Goal: Information Seeking & Learning: Find specific page/section

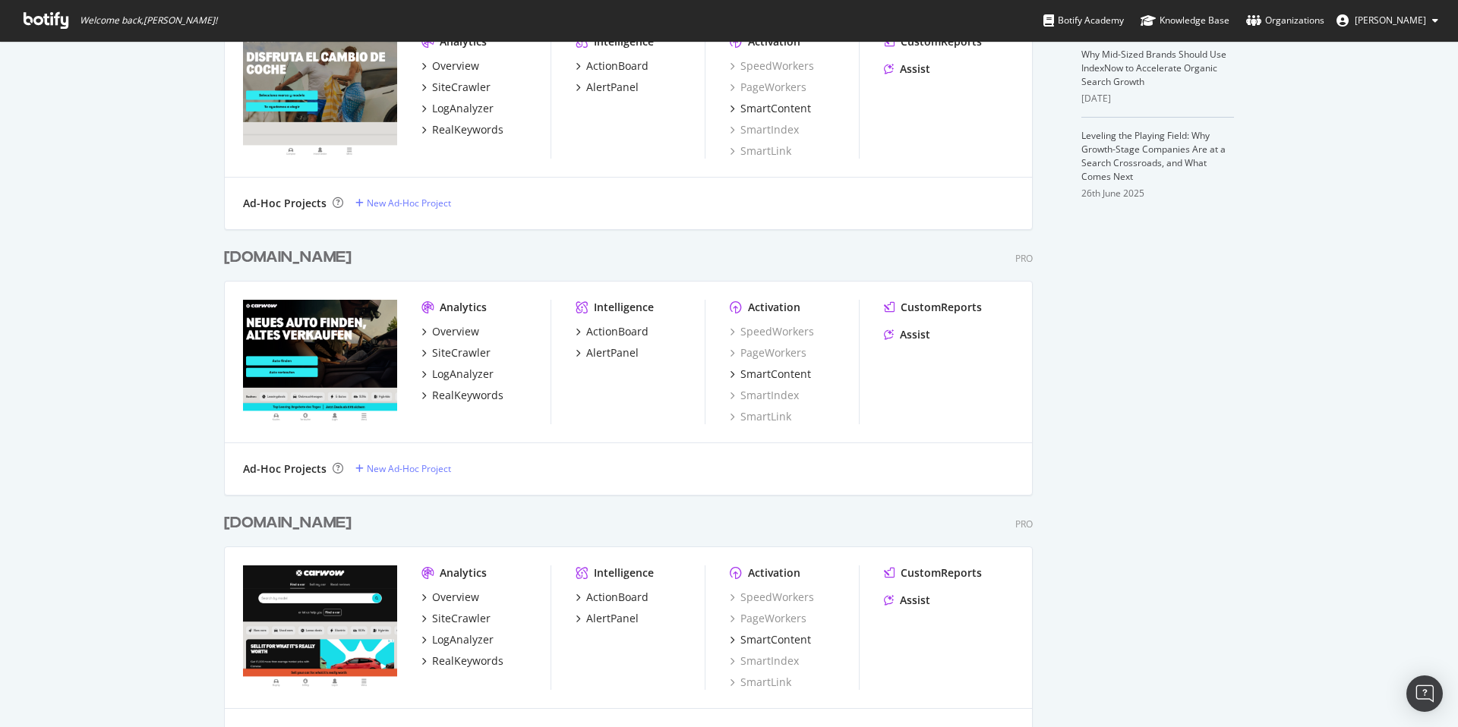
scroll to position [547, 0]
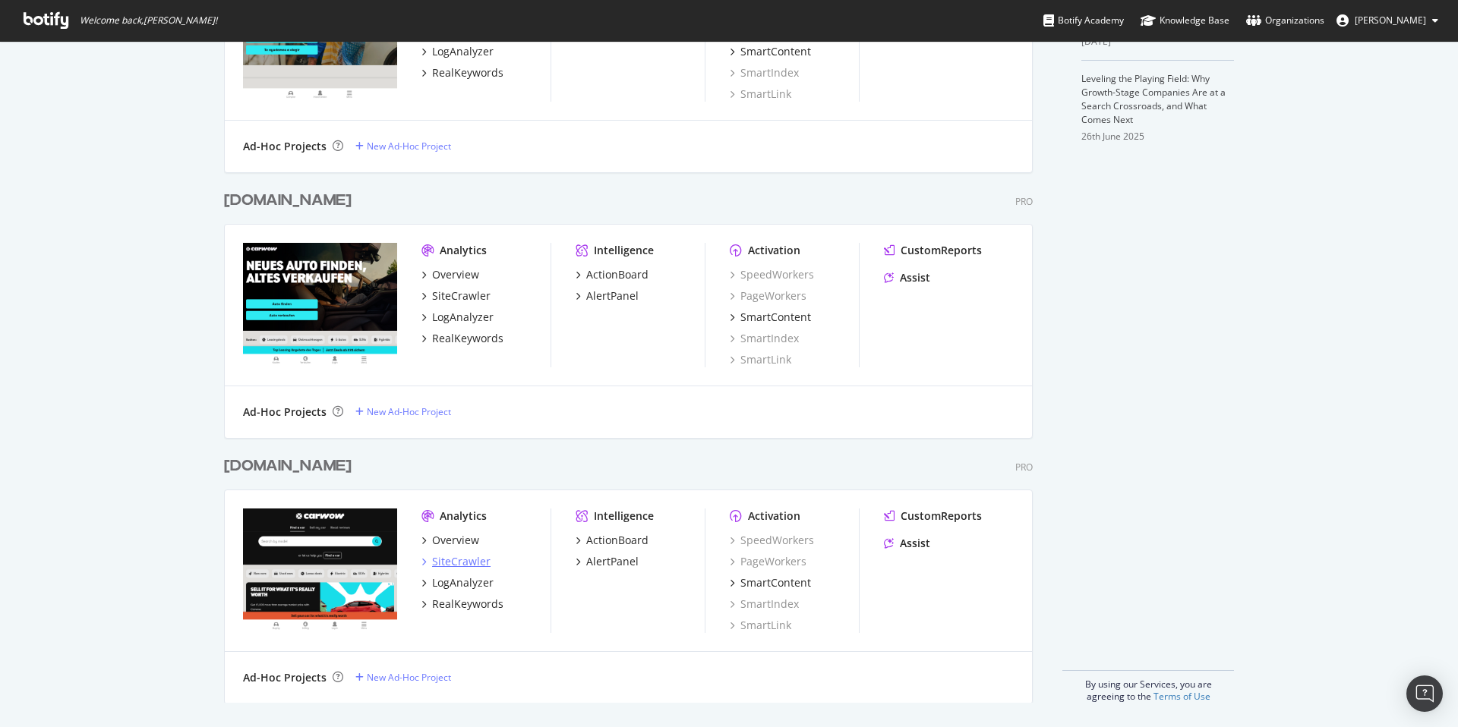
click at [462, 540] on div "SiteCrawler" at bounding box center [461, 561] width 58 height 15
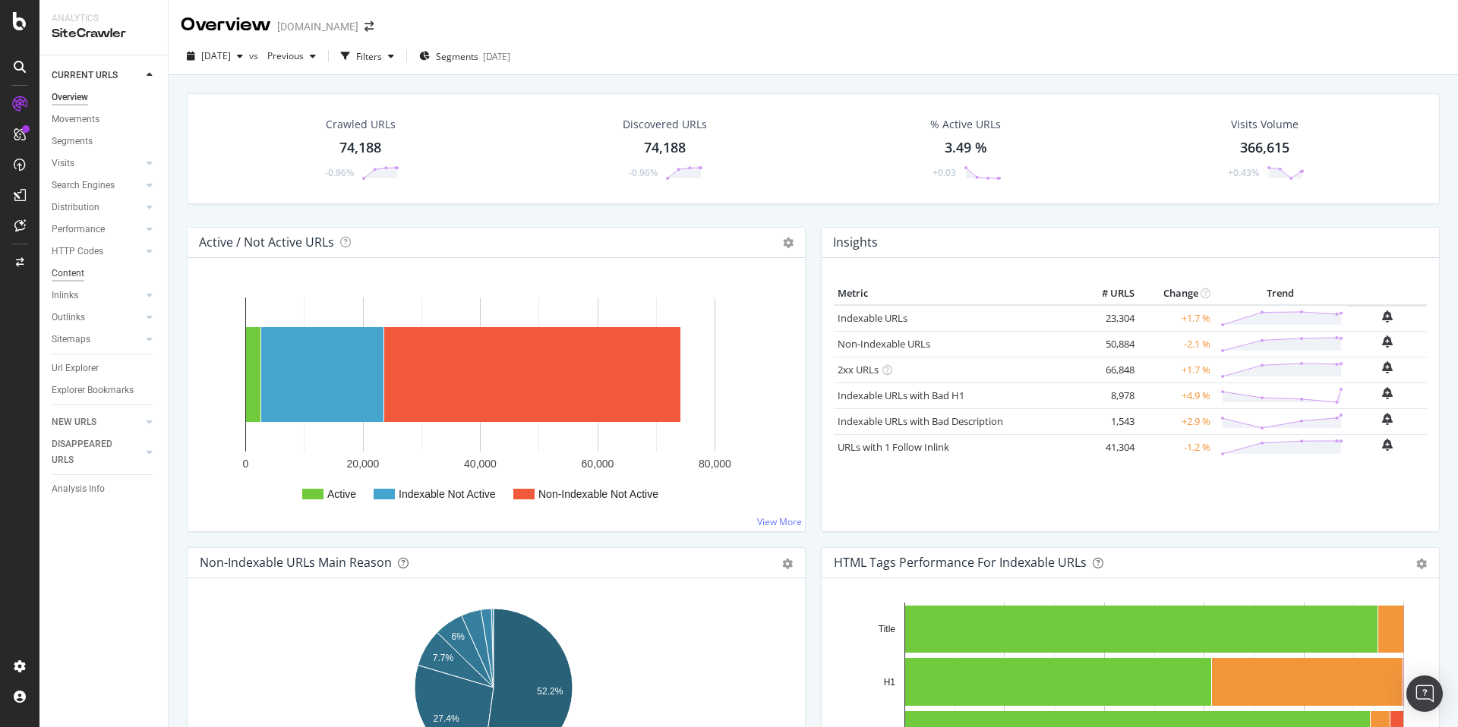
click at [67, 273] on div "Content" at bounding box center [68, 274] width 33 height 16
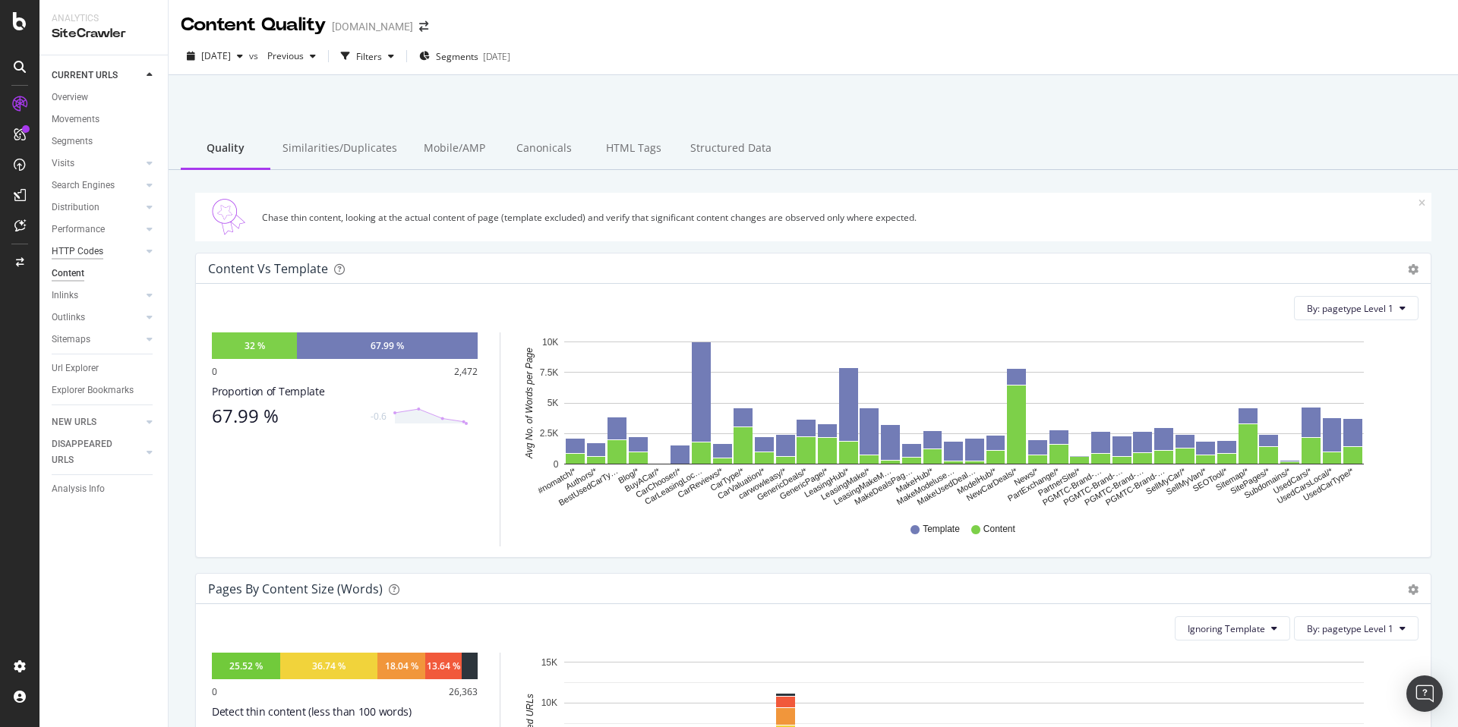
click at [77, 249] on div "HTTP Codes" at bounding box center [78, 252] width 52 height 16
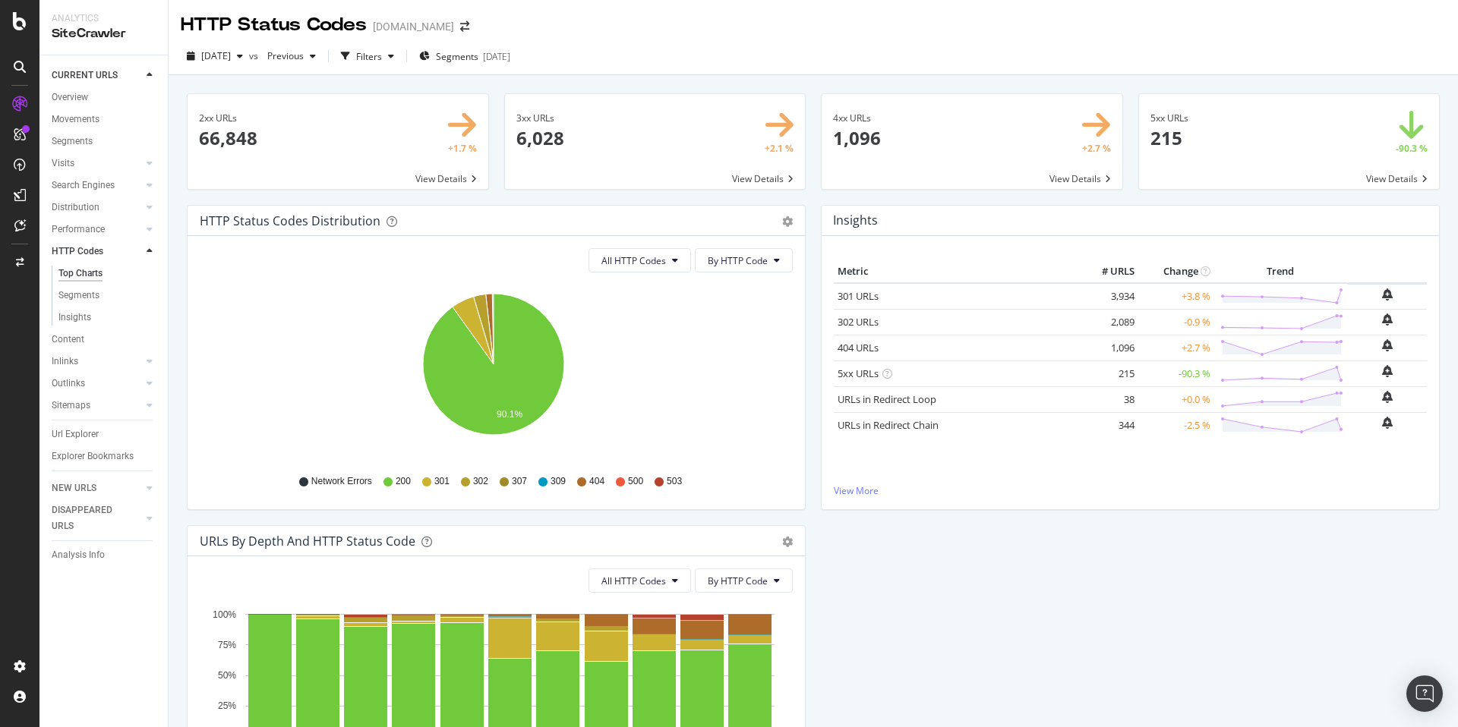
click at [972, 57] on div "[DATE] vs Previous Filters Segments [DATE]" at bounding box center [813, 59] width 1289 height 30
click at [855, 349] on link "404 URLs" at bounding box center [857, 348] width 41 height 14
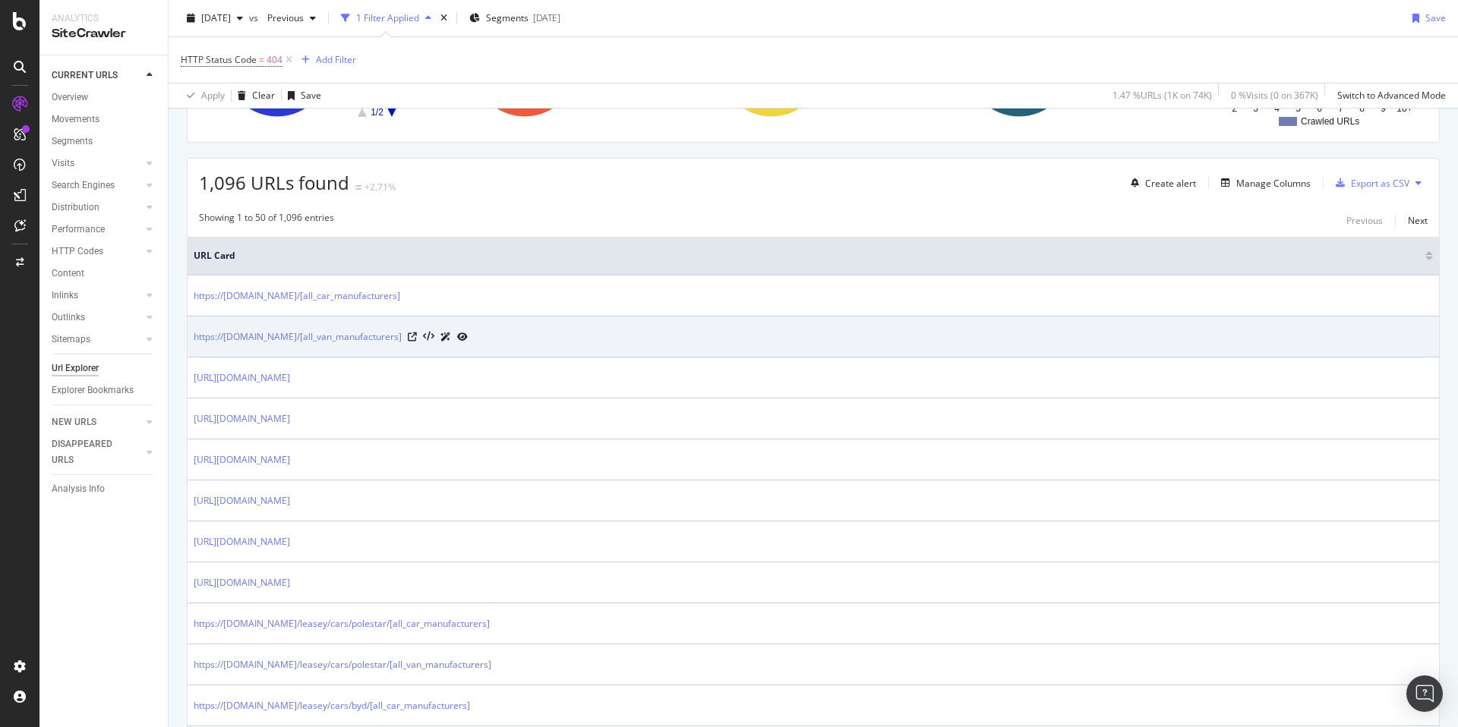
scroll to position [241, 0]
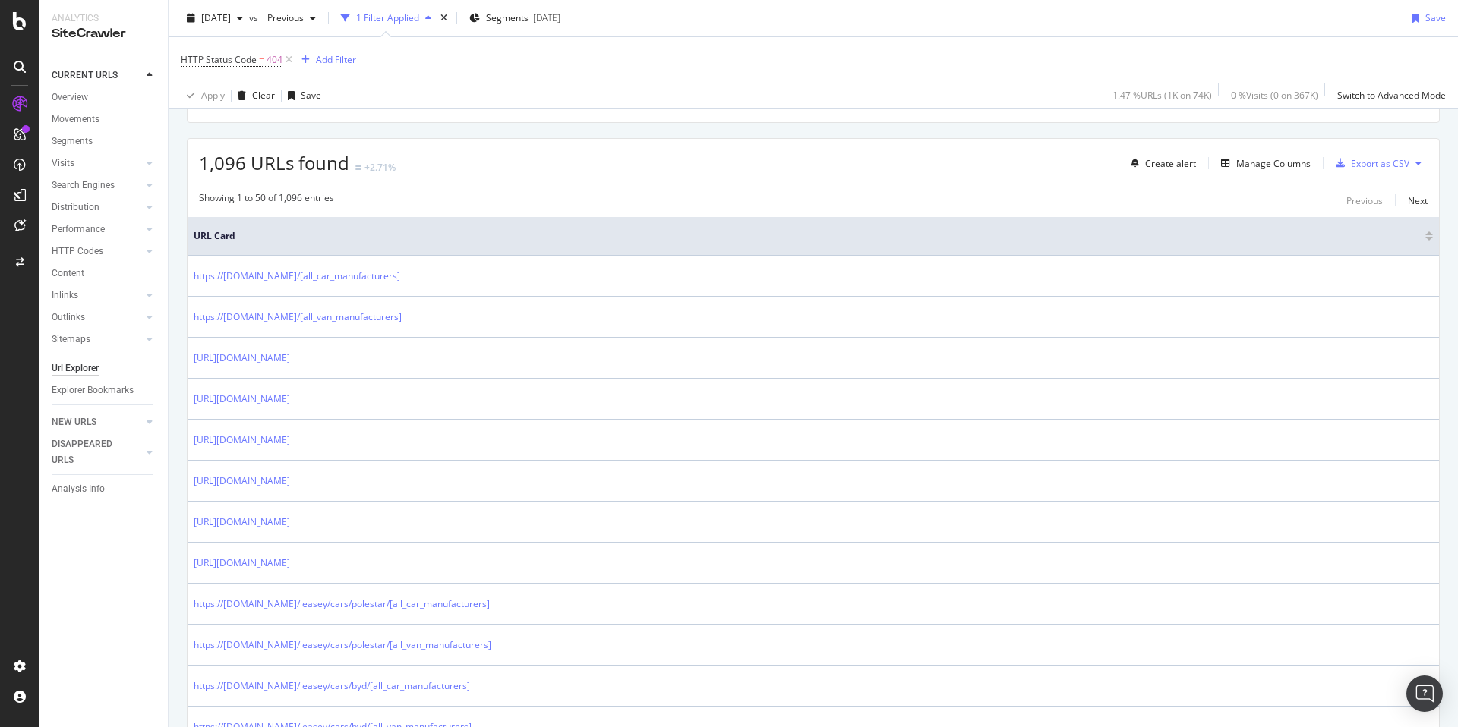
click at [1115, 164] on div "Export as CSV" at bounding box center [1379, 163] width 58 height 13
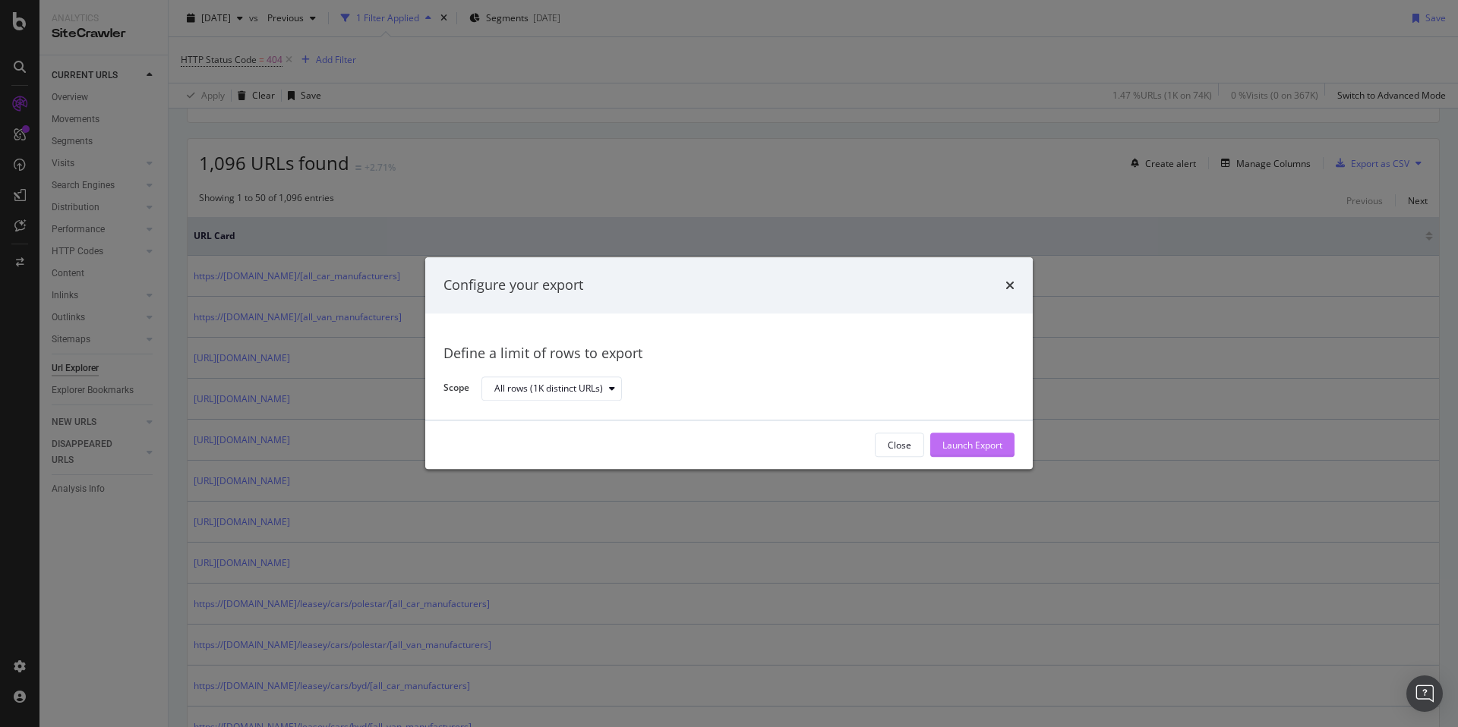
click at [983, 439] on div "Launch Export" at bounding box center [972, 445] width 60 height 13
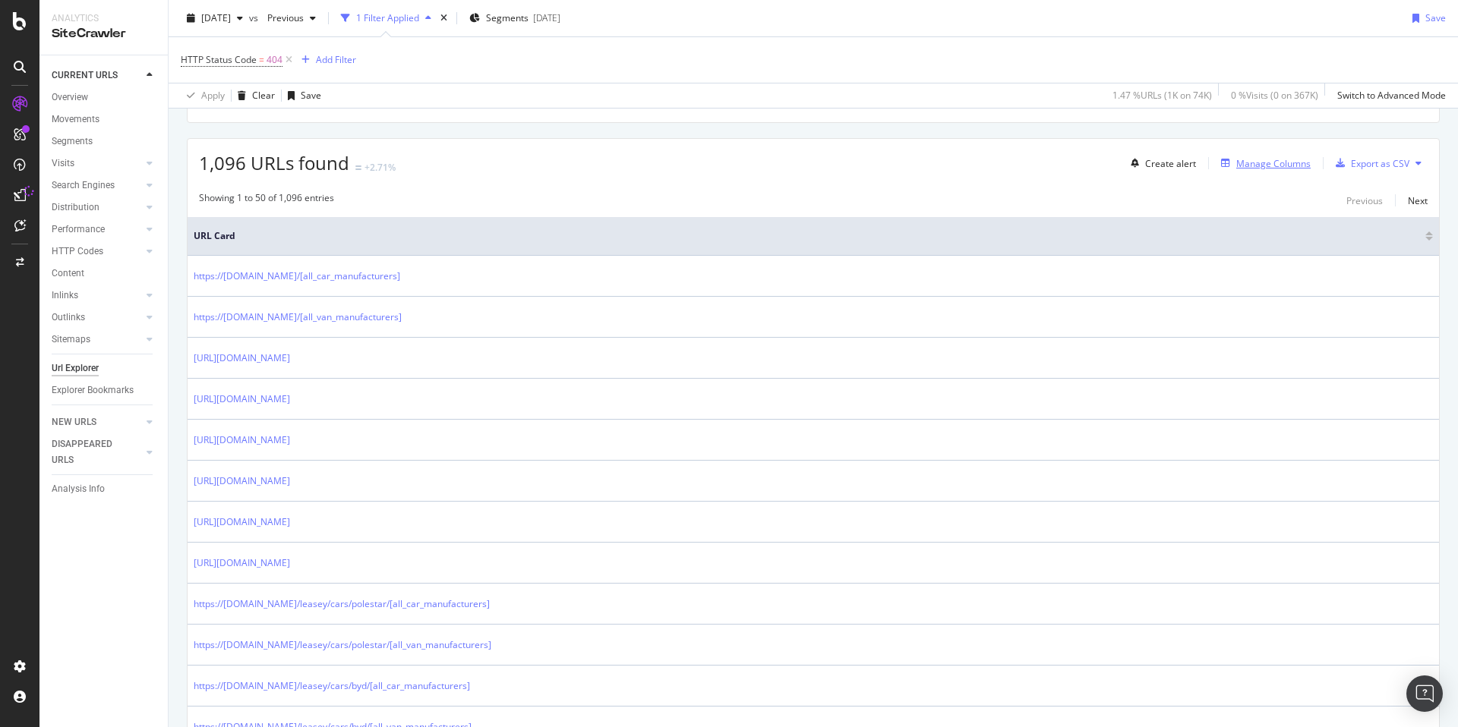
click at [1115, 157] on div "Manage Columns" at bounding box center [1273, 163] width 74 height 13
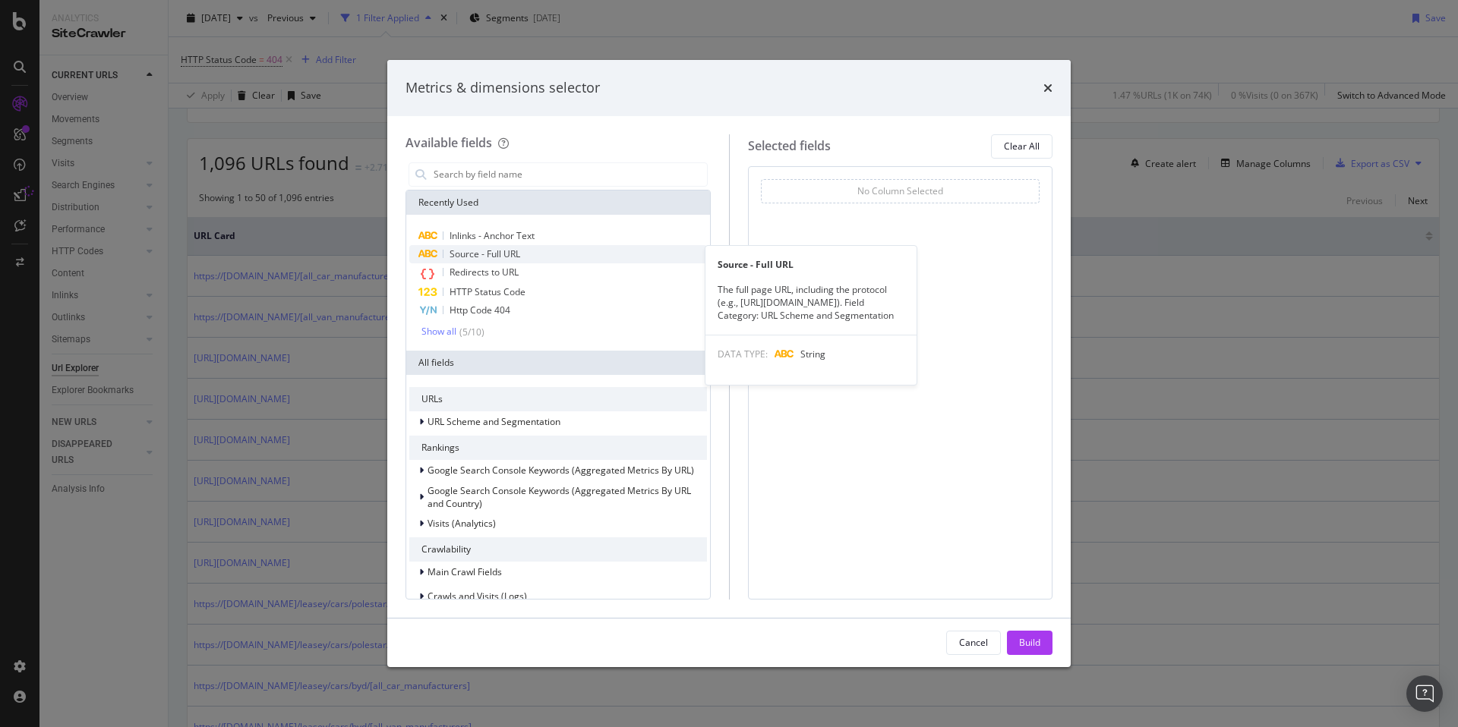
click at [503, 254] on span "Source - Full URL" at bounding box center [484, 253] width 71 height 13
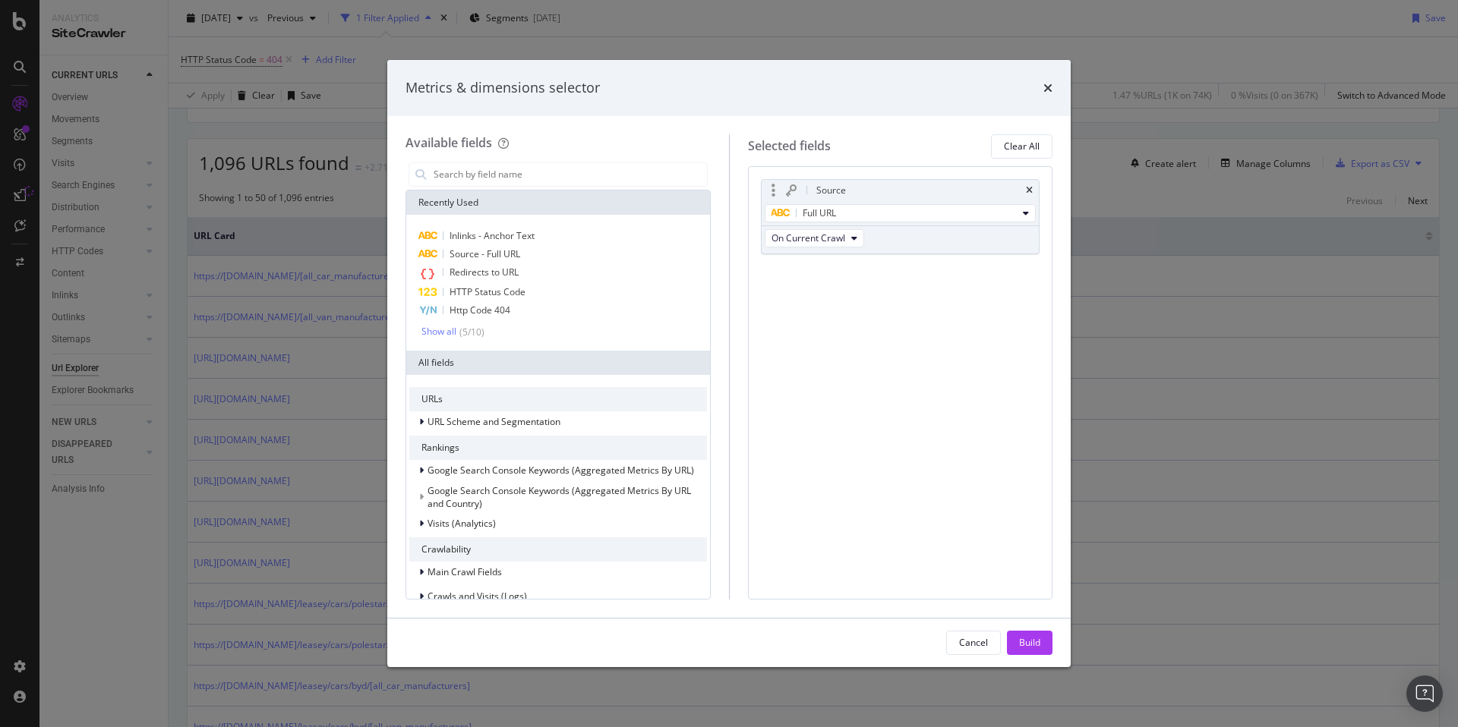
click at [1024, 191] on div "Source" at bounding box center [900, 190] width 278 height 21
click at [1027, 187] on icon "times" at bounding box center [1029, 190] width 7 height 9
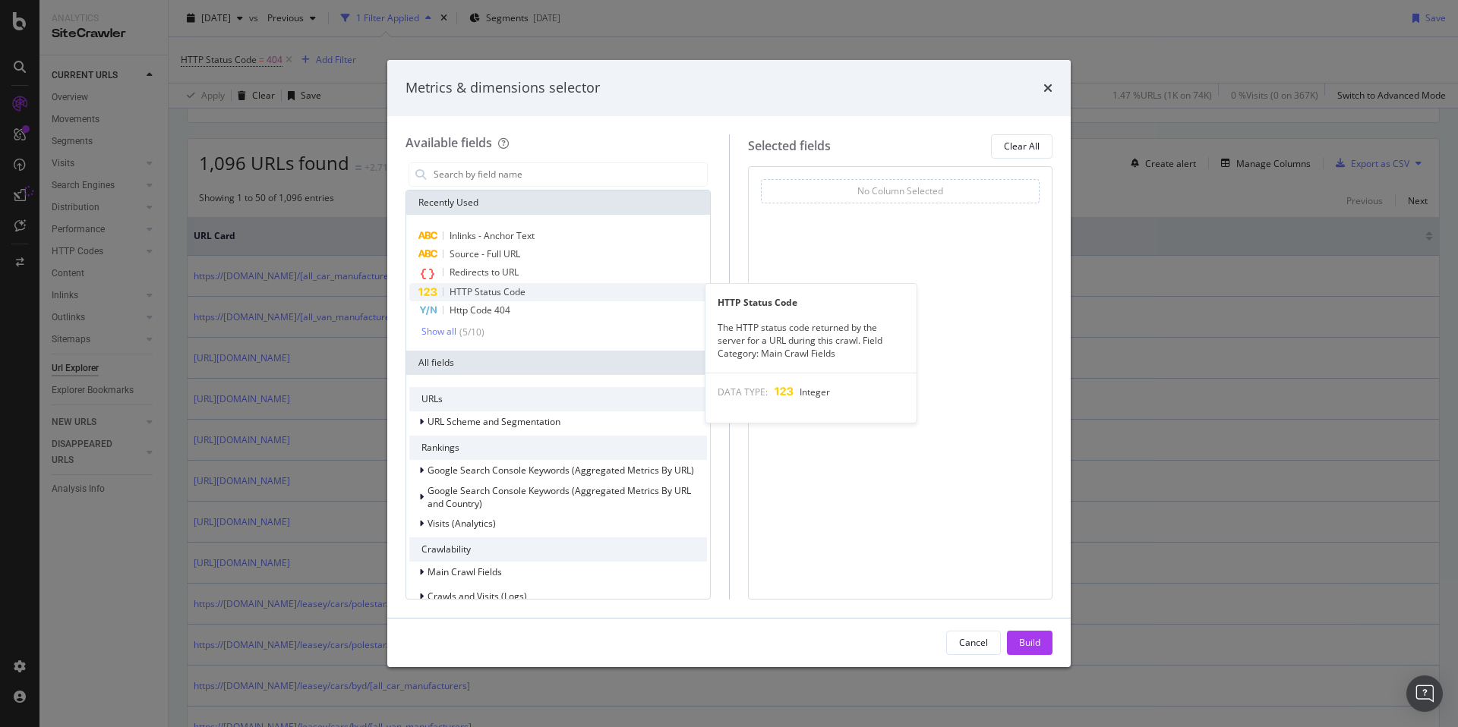
click at [505, 292] on span "HTTP Status Code" at bounding box center [487, 291] width 76 height 13
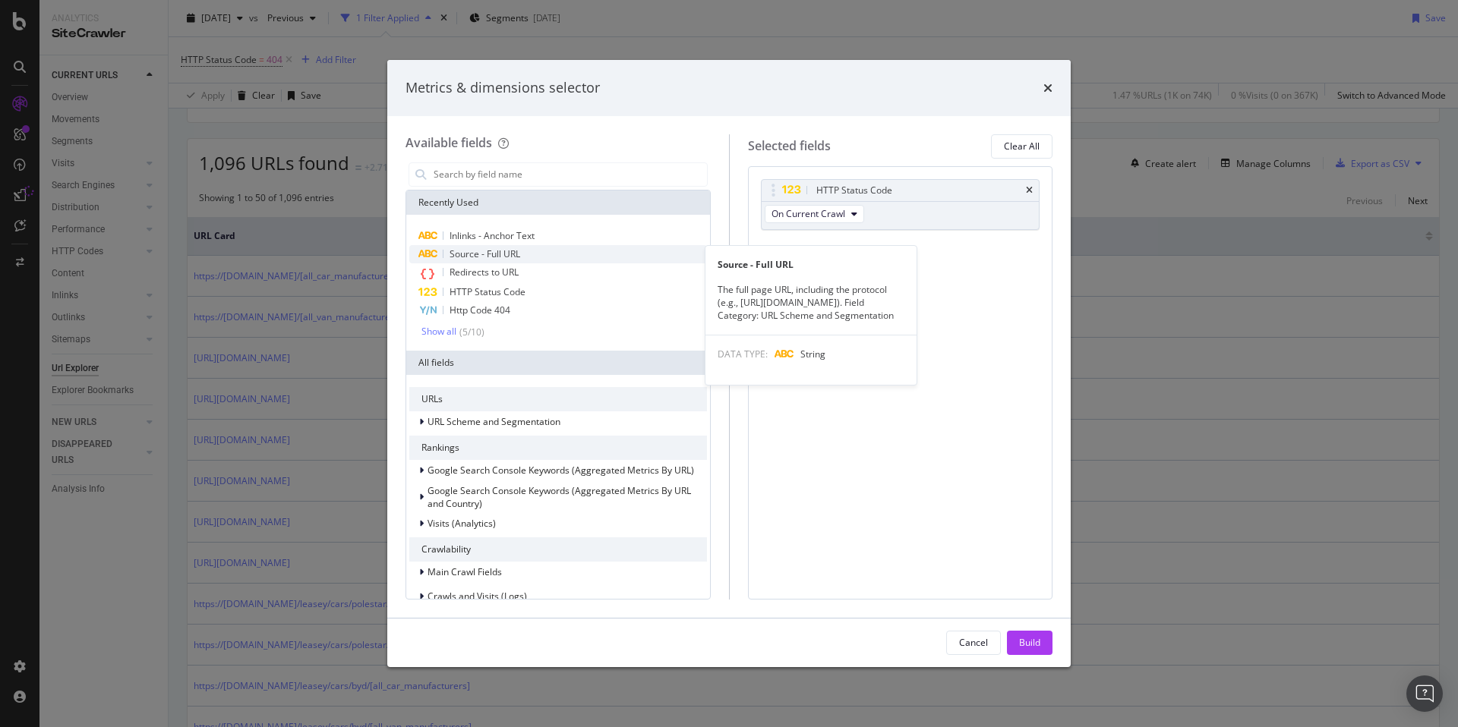
click at [494, 252] on span "Source - Full URL" at bounding box center [484, 253] width 71 height 13
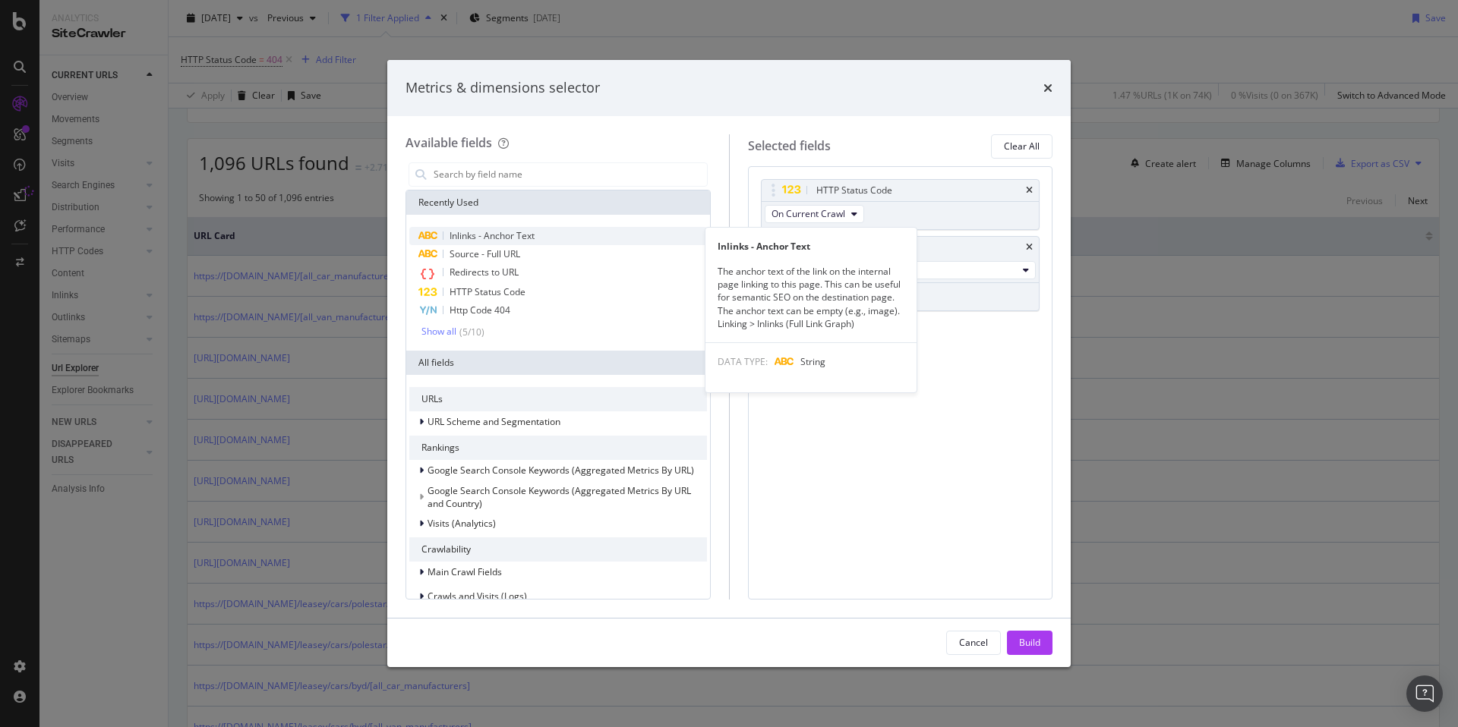
click at [505, 233] on span "Inlinks - Anchor Text" at bounding box center [491, 235] width 85 height 13
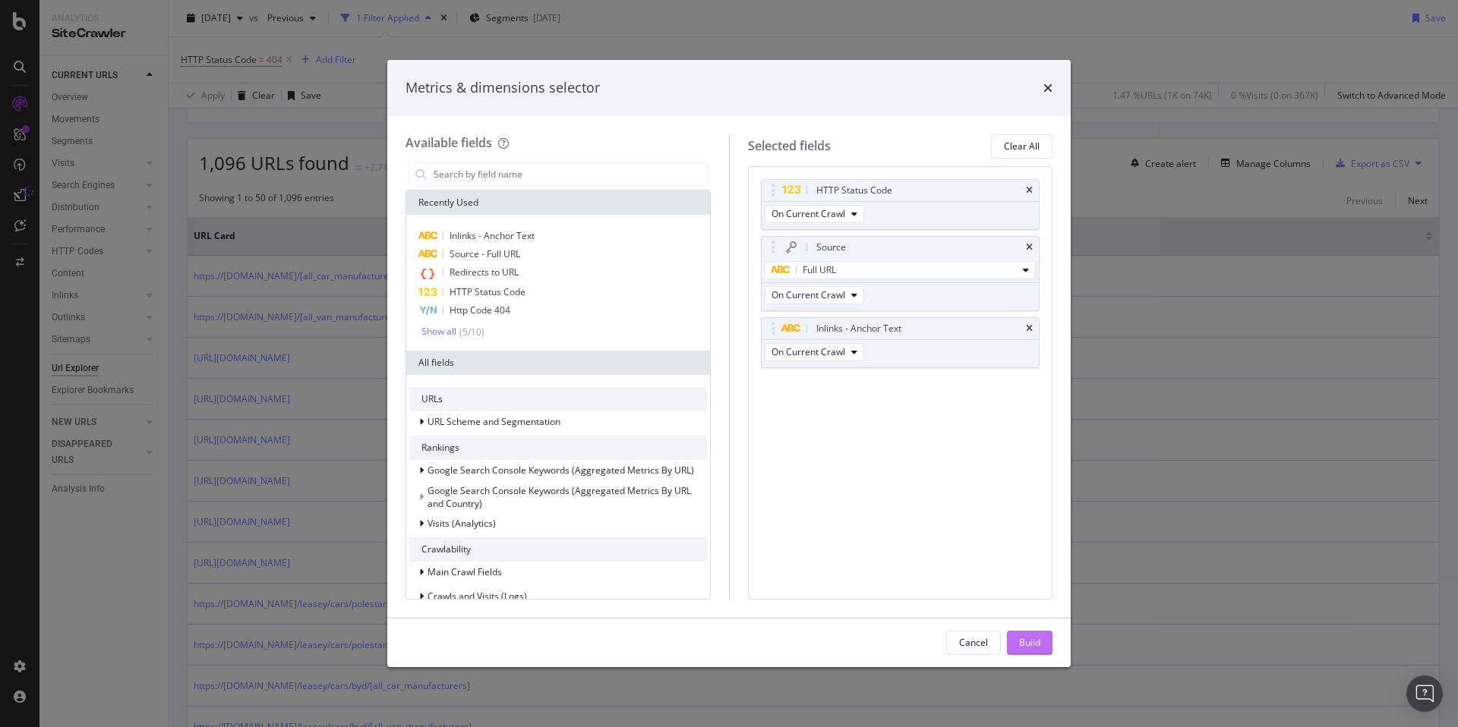
click at [1038, 540] on div "Build" at bounding box center [1029, 642] width 21 height 13
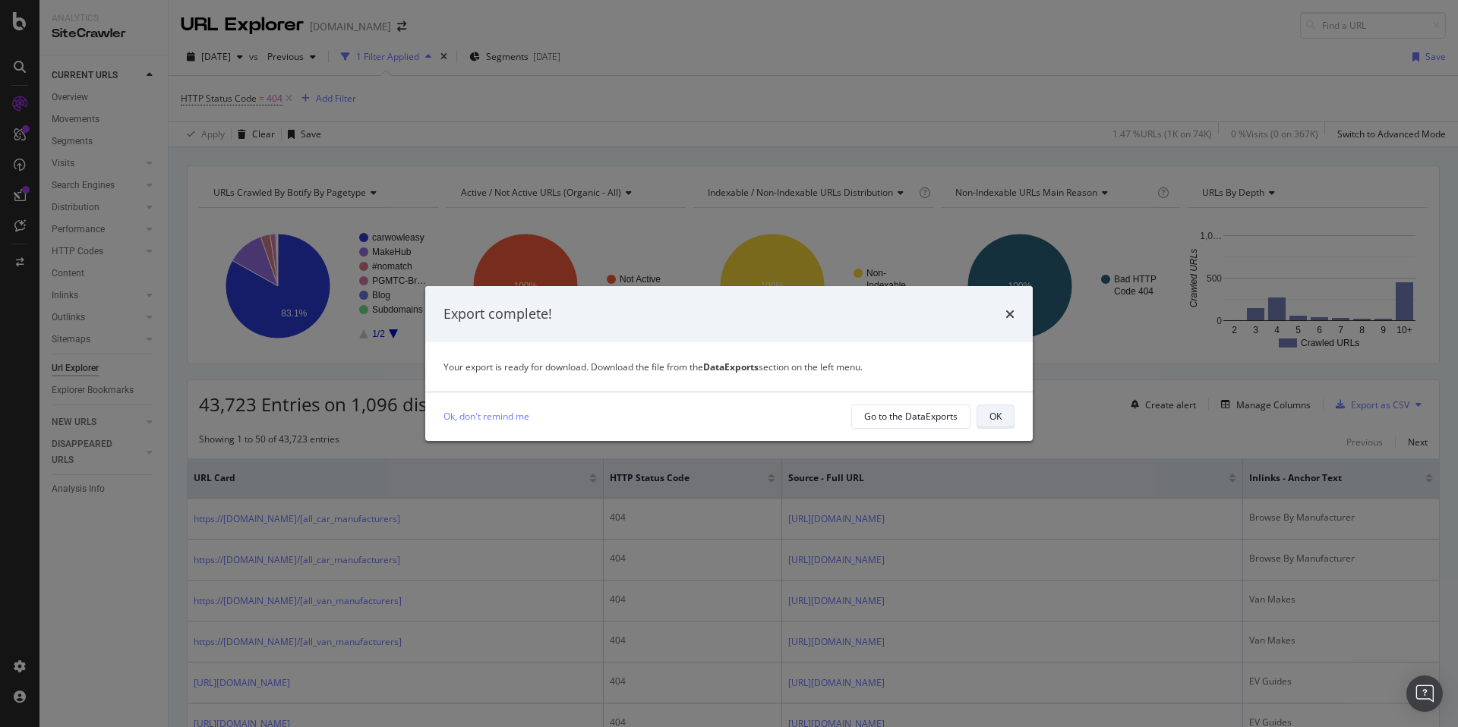
click at [1001, 414] on button "OK" at bounding box center [995, 417] width 38 height 24
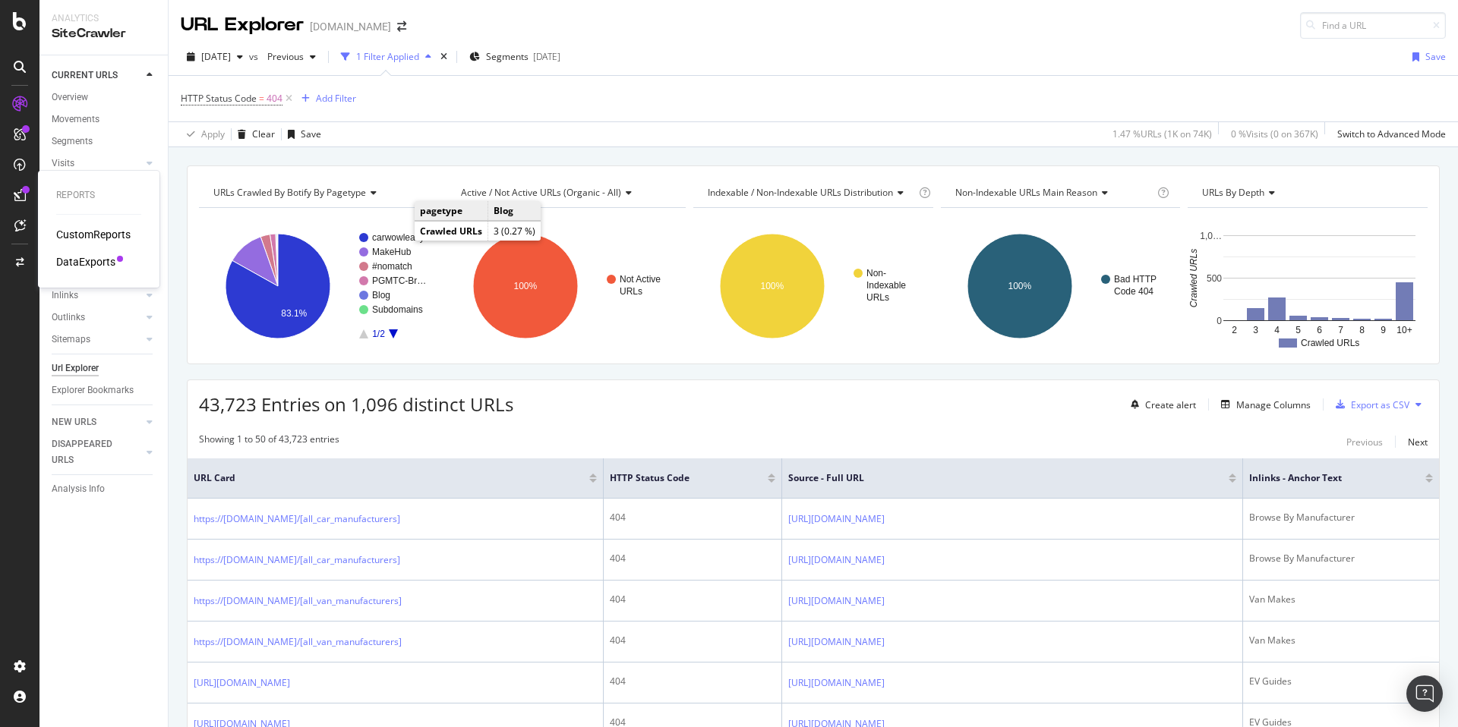
click at [87, 263] on div "DataExports" at bounding box center [85, 261] width 59 height 15
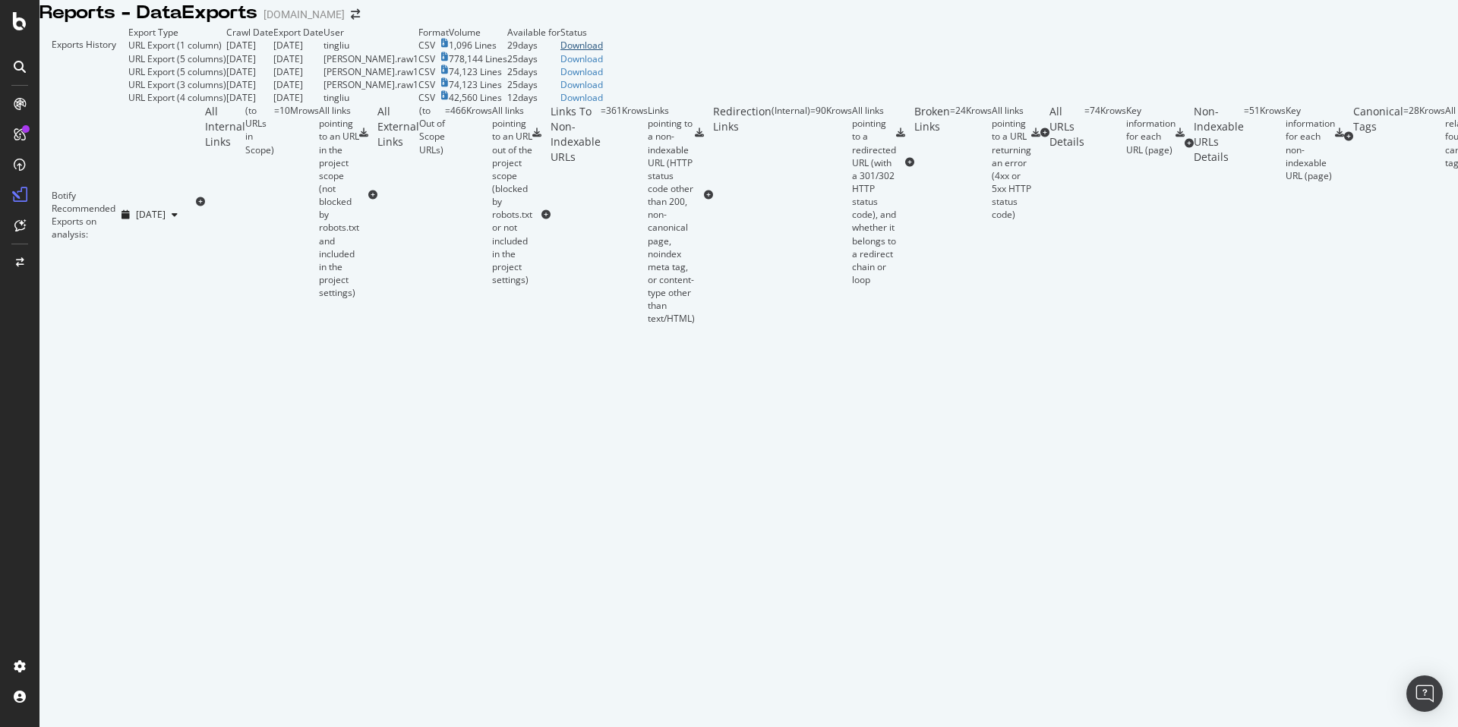
click at [603, 52] on div "Download" at bounding box center [581, 45] width 43 height 13
click at [18, 137] on icon at bounding box center [20, 134] width 12 height 12
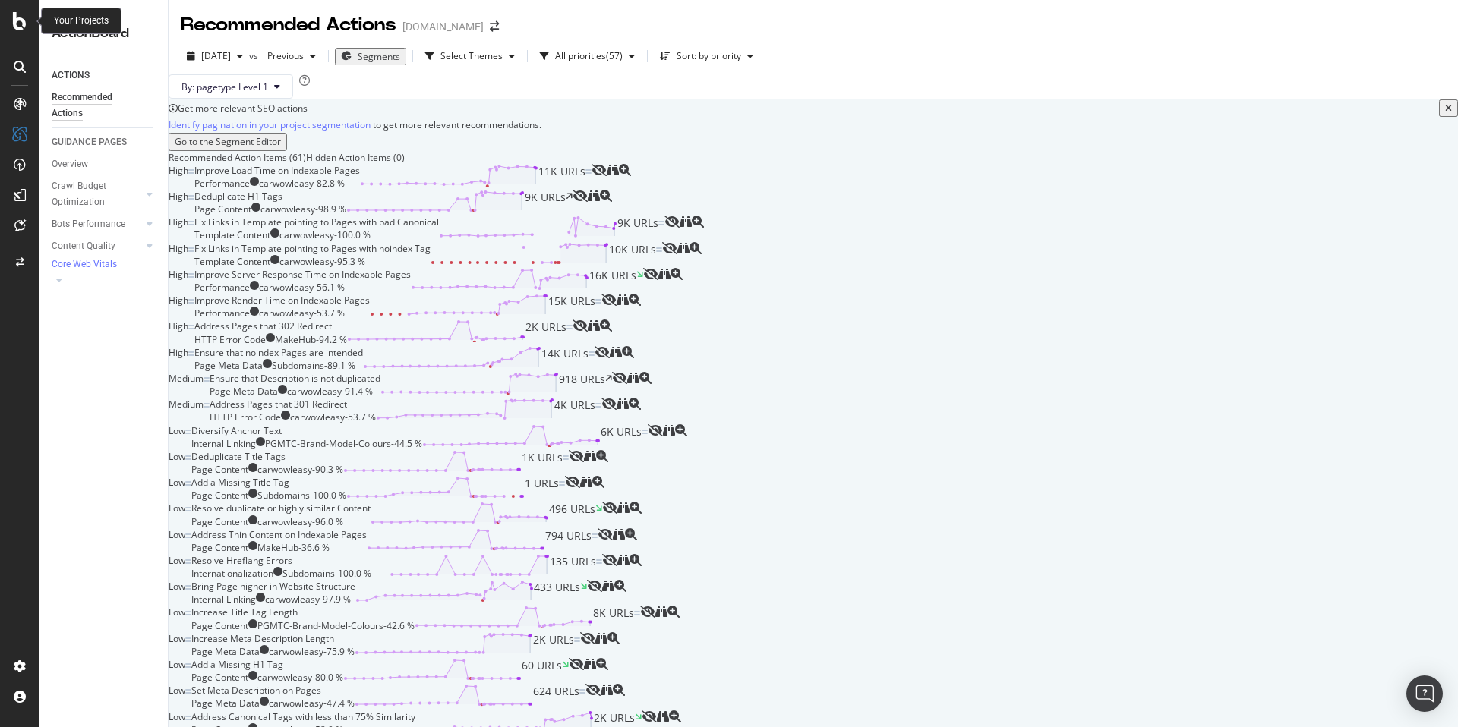
click at [27, 24] on div at bounding box center [20, 21] width 36 height 18
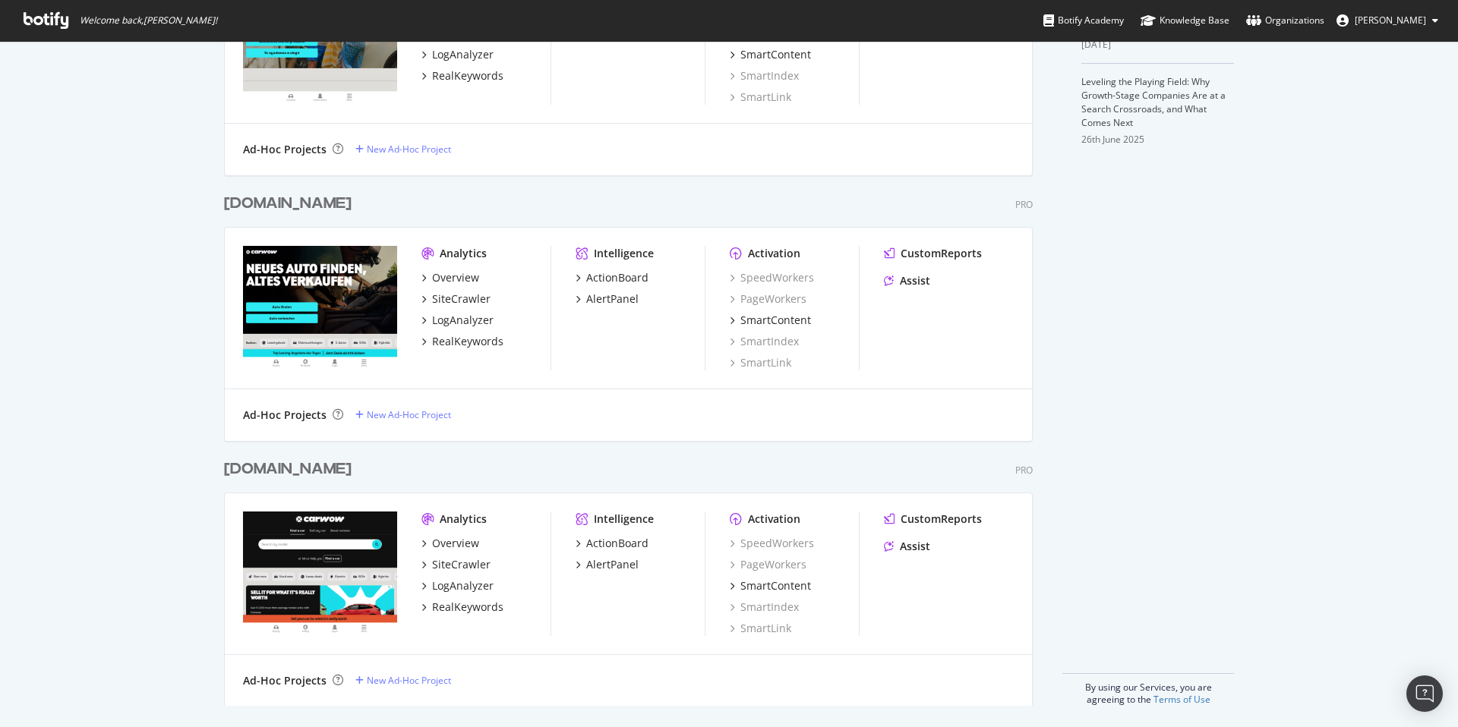
scroll to position [547, 0]
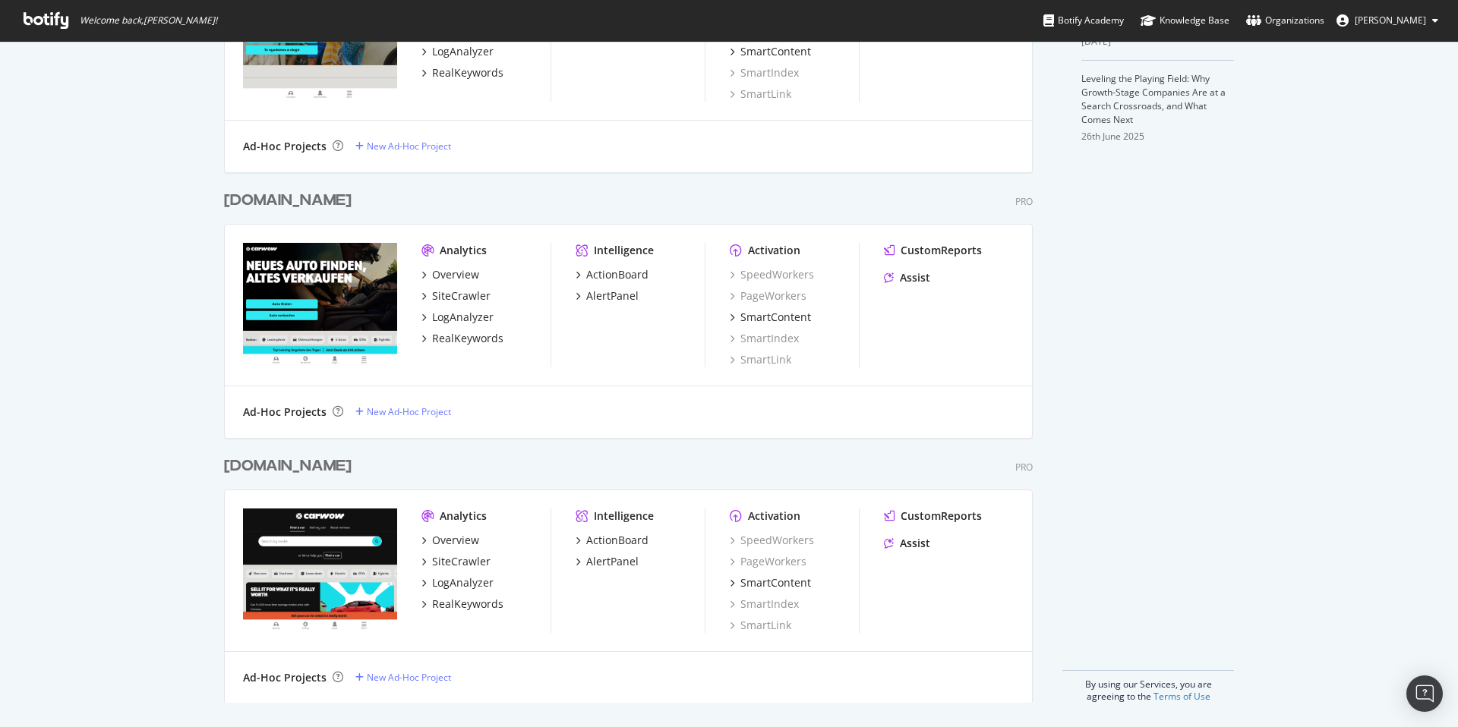
click at [454, 531] on div "Analytics Overview SiteCrawler LogAnalyzer RealKeywords" at bounding box center [485, 571] width 129 height 124
click at [455, 540] on div "Overview SiteCrawler LogAnalyzer RealKeywords" at bounding box center [485, 572] width 129 height 79
click at [456, 539] on div "Overview" at bounding box center [455, 540] width 47 height 15
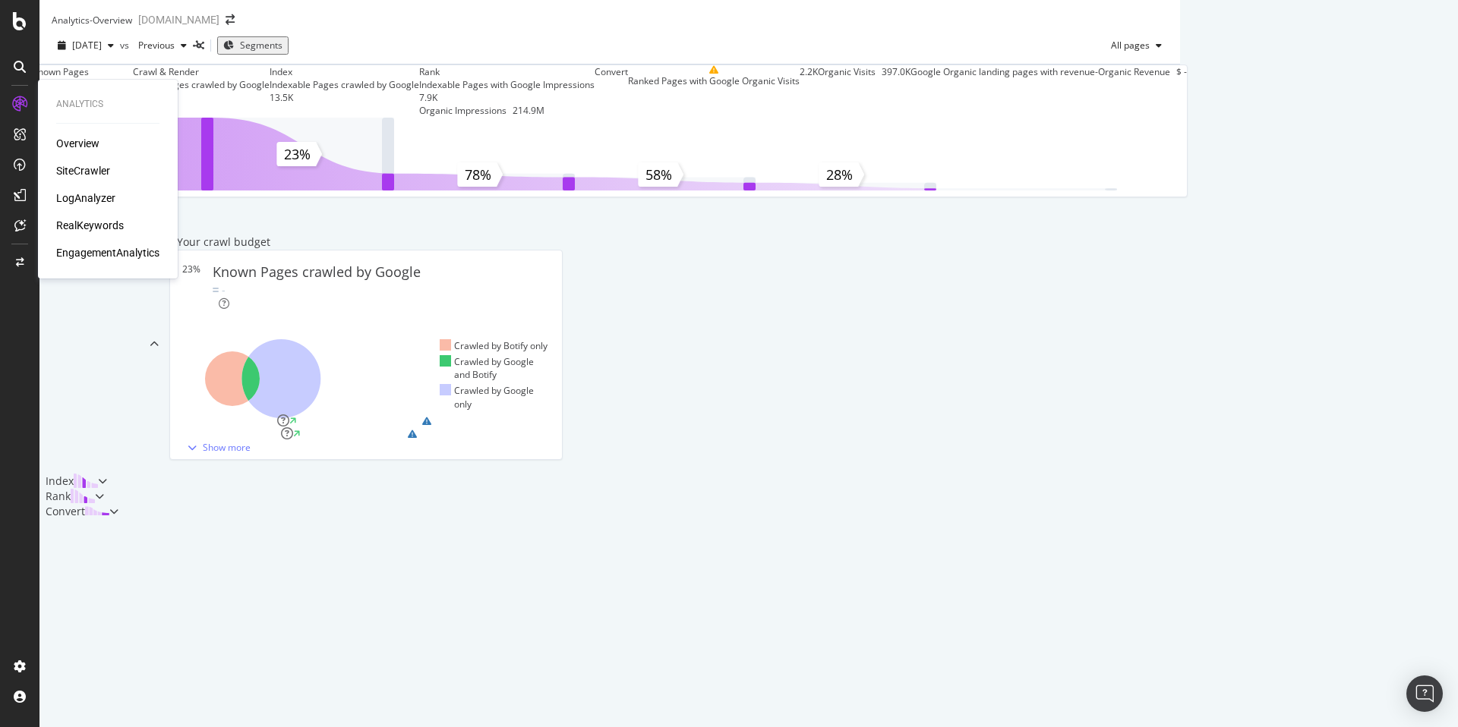
click at [94, 171] on div "SiteCrawler" at bounding box center [83, 170] width 54 height 15
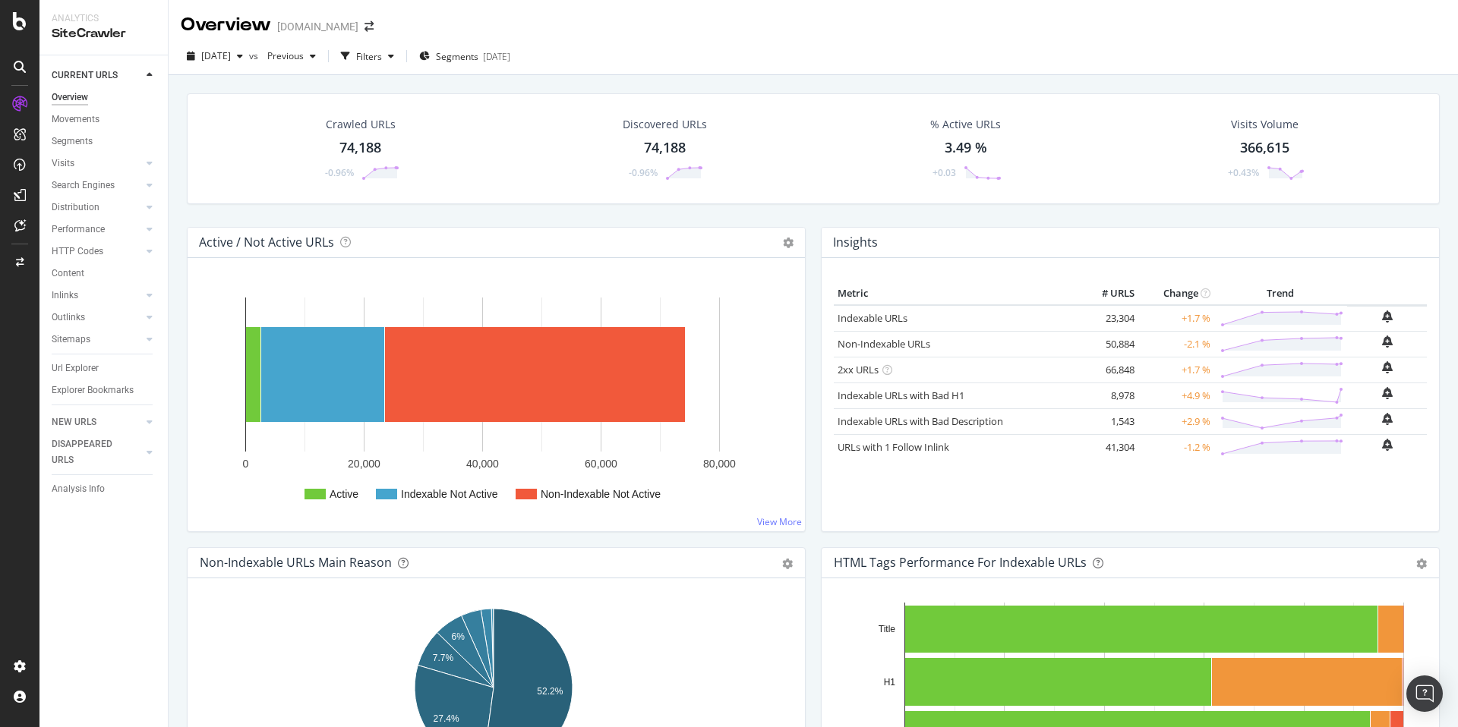
click at [92, 250] on div "HTTP Codes" at bounding box center [78, 252] width 52 height 16
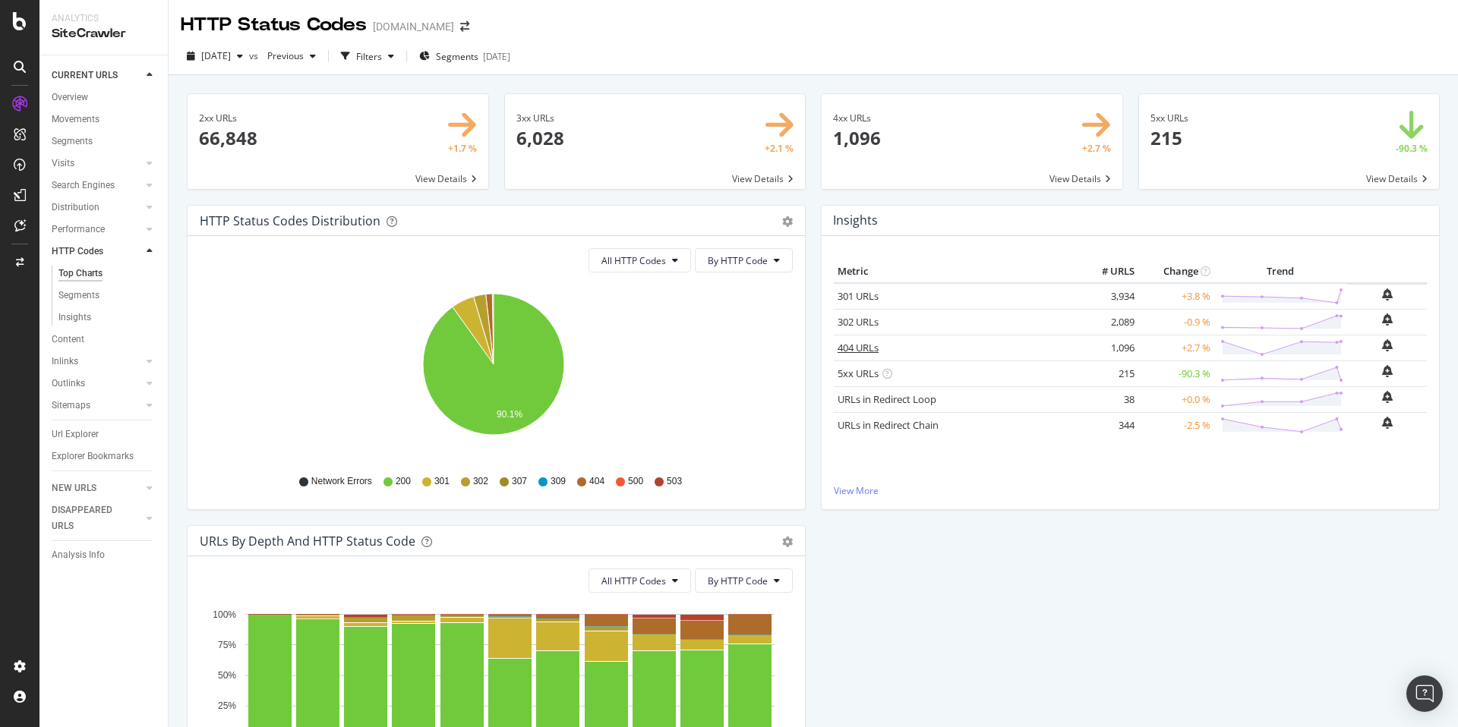
click at [845, 349] on link "404 URLs" at bounding box center [857, 348] width 41 height 14
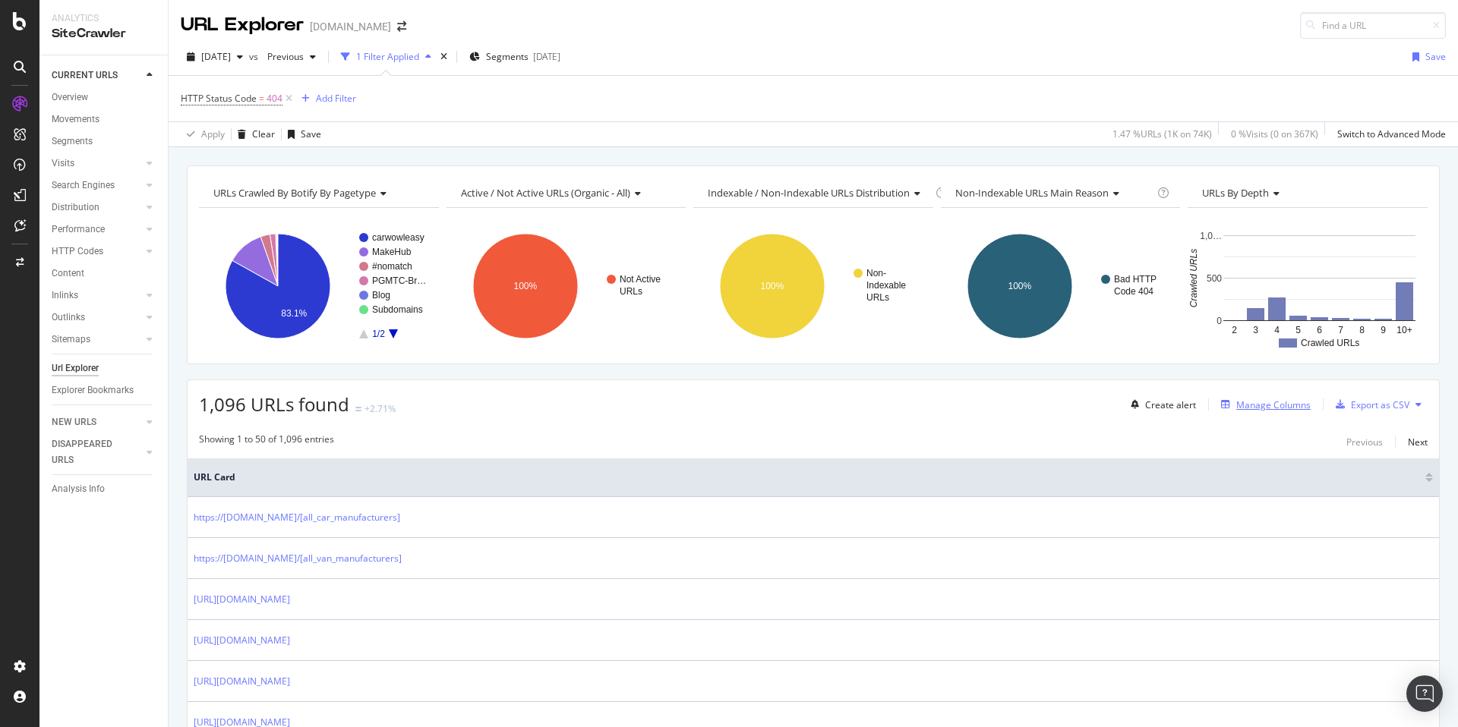
click at [1115, 400] on div "Manage Columns" at bounding box center [1273, 405] width 74 height 13
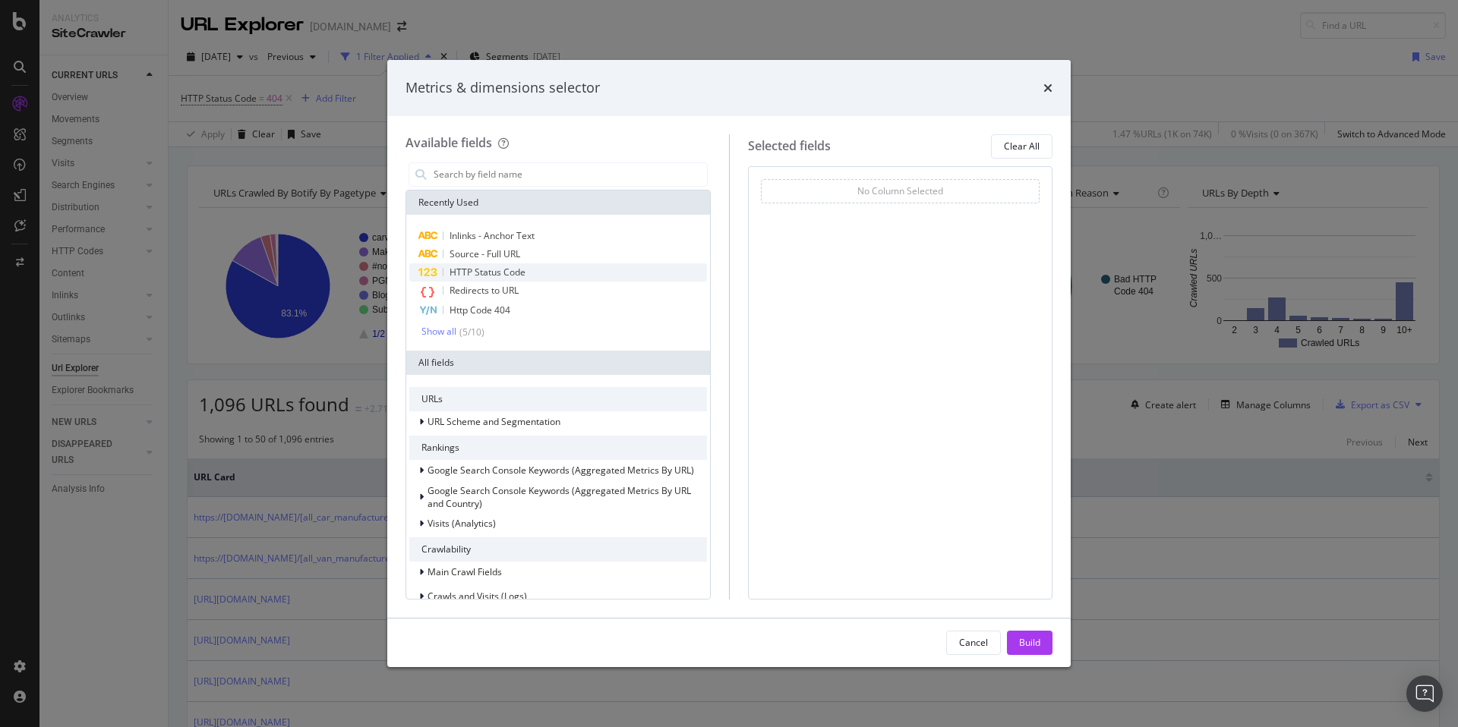
click at [491, 272] on span "HTTP Status Code" at bounding box center [487, 272] width 76 height 13
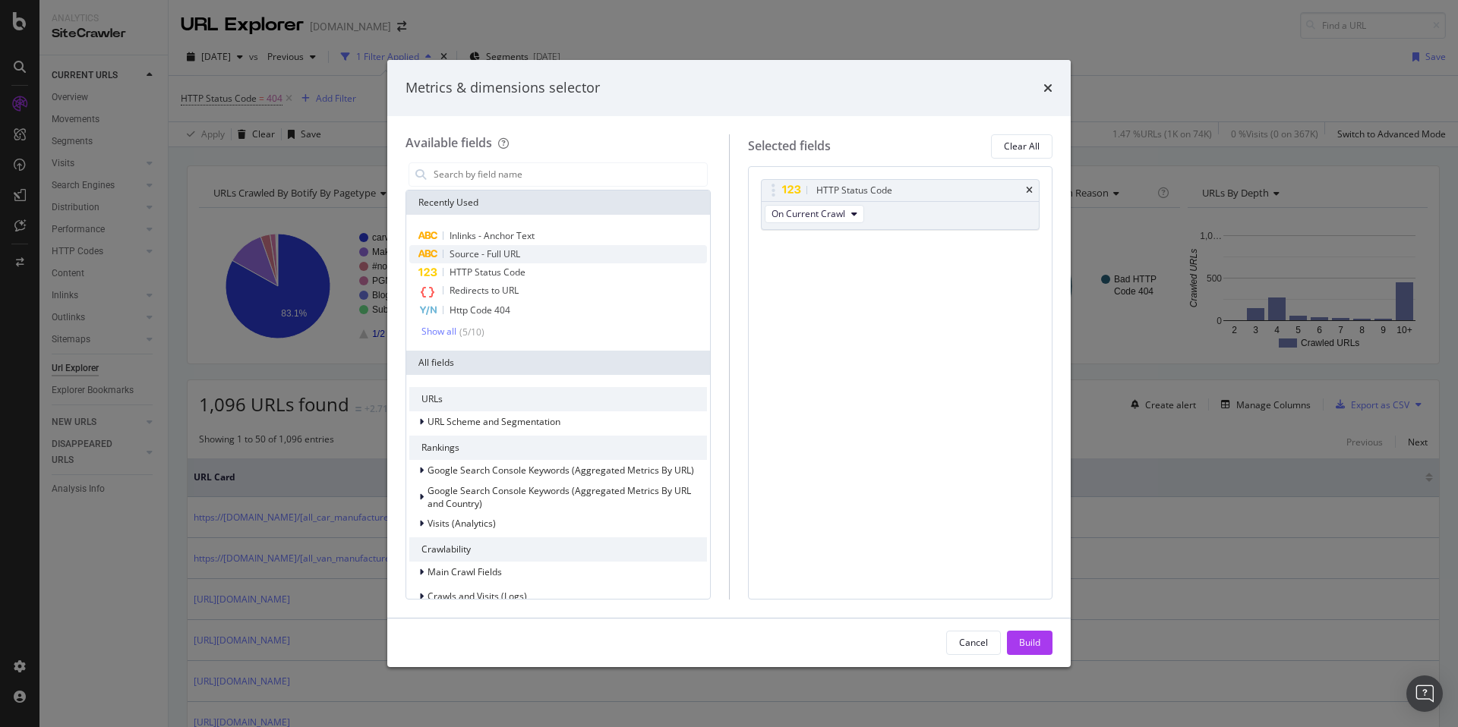
click at [500, 255] on span "Source - Full URL" at bounding box center [484, 253] width 71 height 13
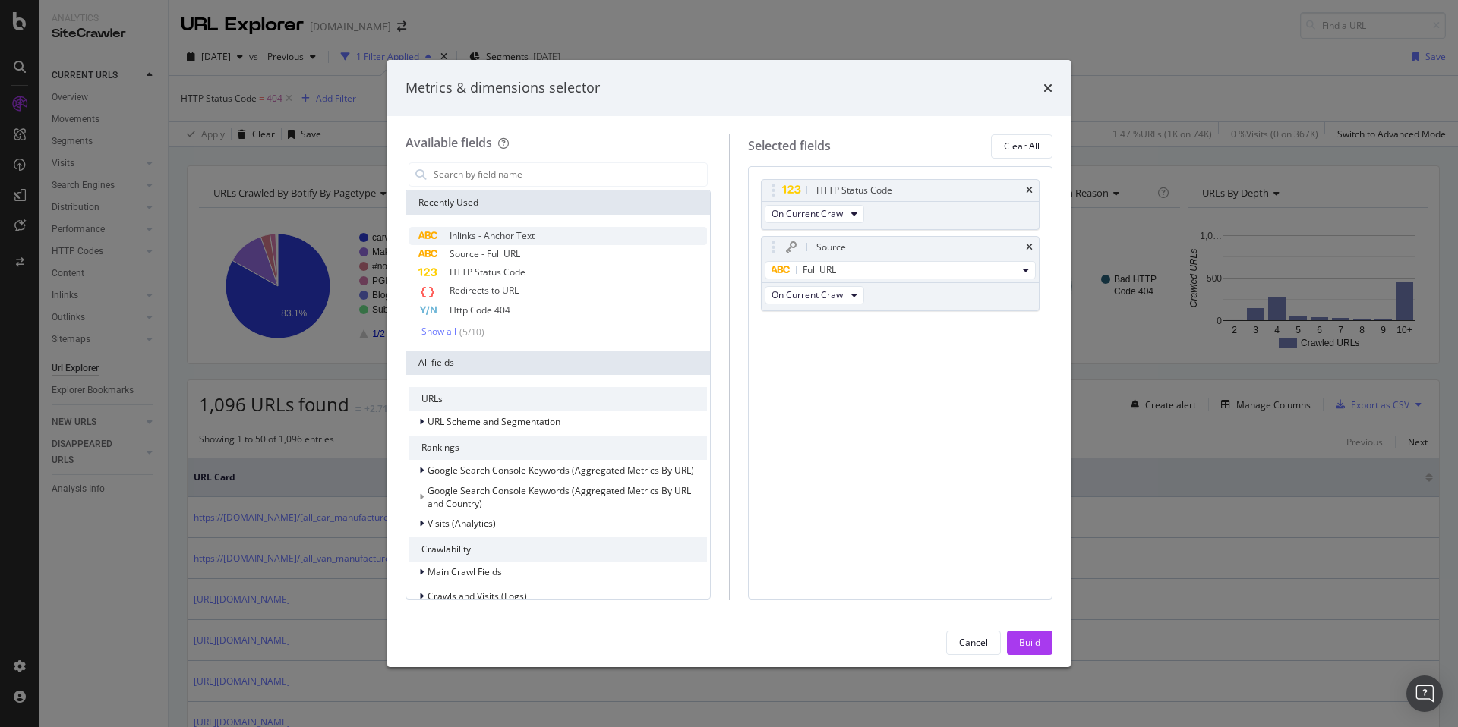
click at [496, 238] on span "Inlinks - Anchor Text" at bounding box center [491, 235] width 85 height 13
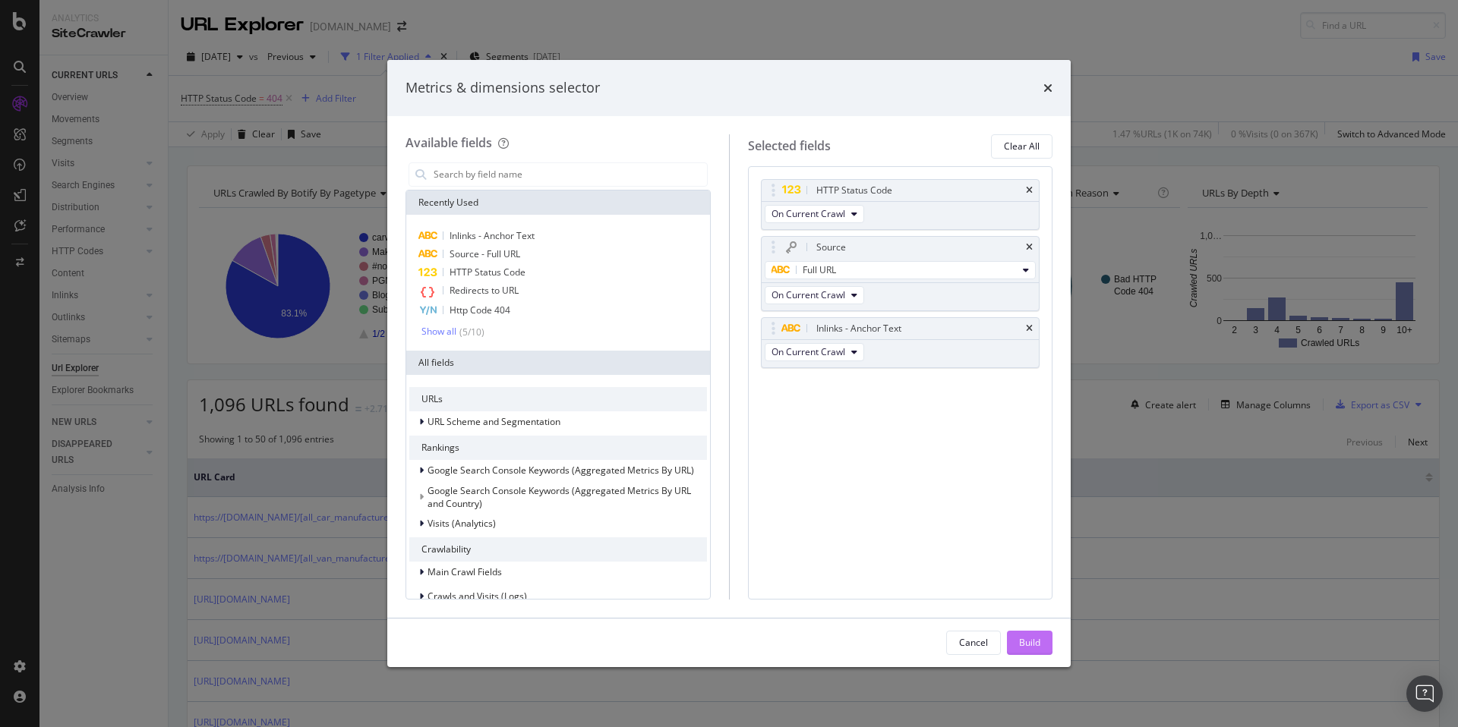
click at [1026, 540] on div "Build" at bounding box center [1029, 642] width 21 height 13
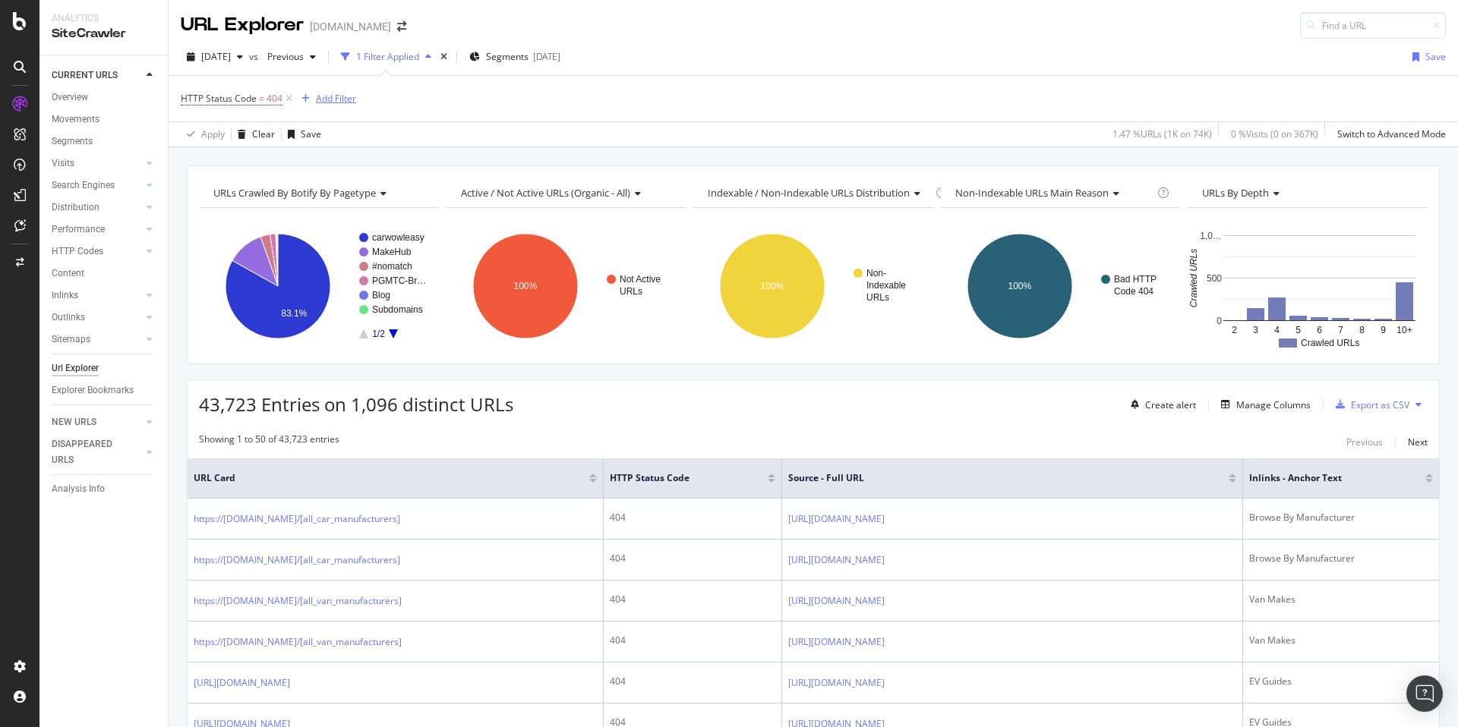
click at [333, 99] on div "Add Filter" at bounding box center [336, 98] width 40 height 13
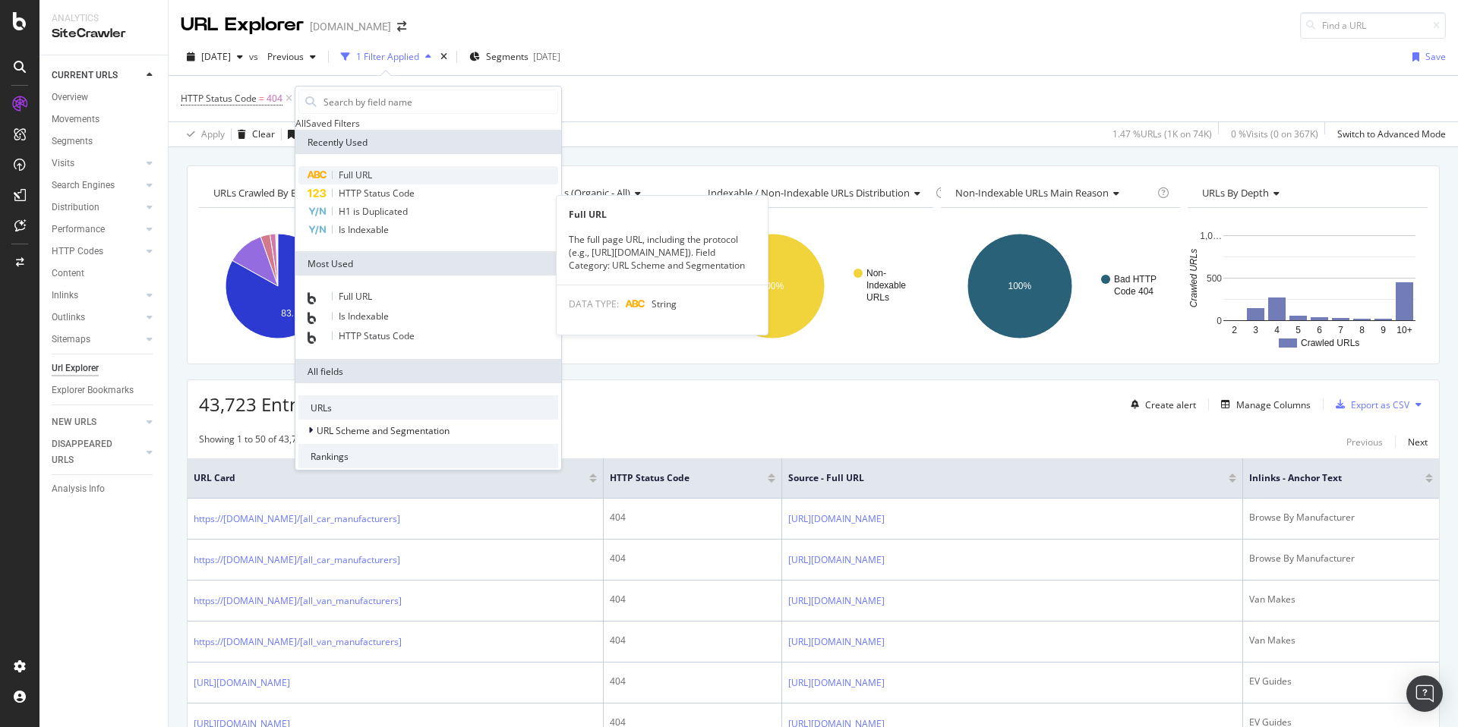
click at [366, 181] on span "Full URL" at bounding box center [355, 175] width 33 height 13
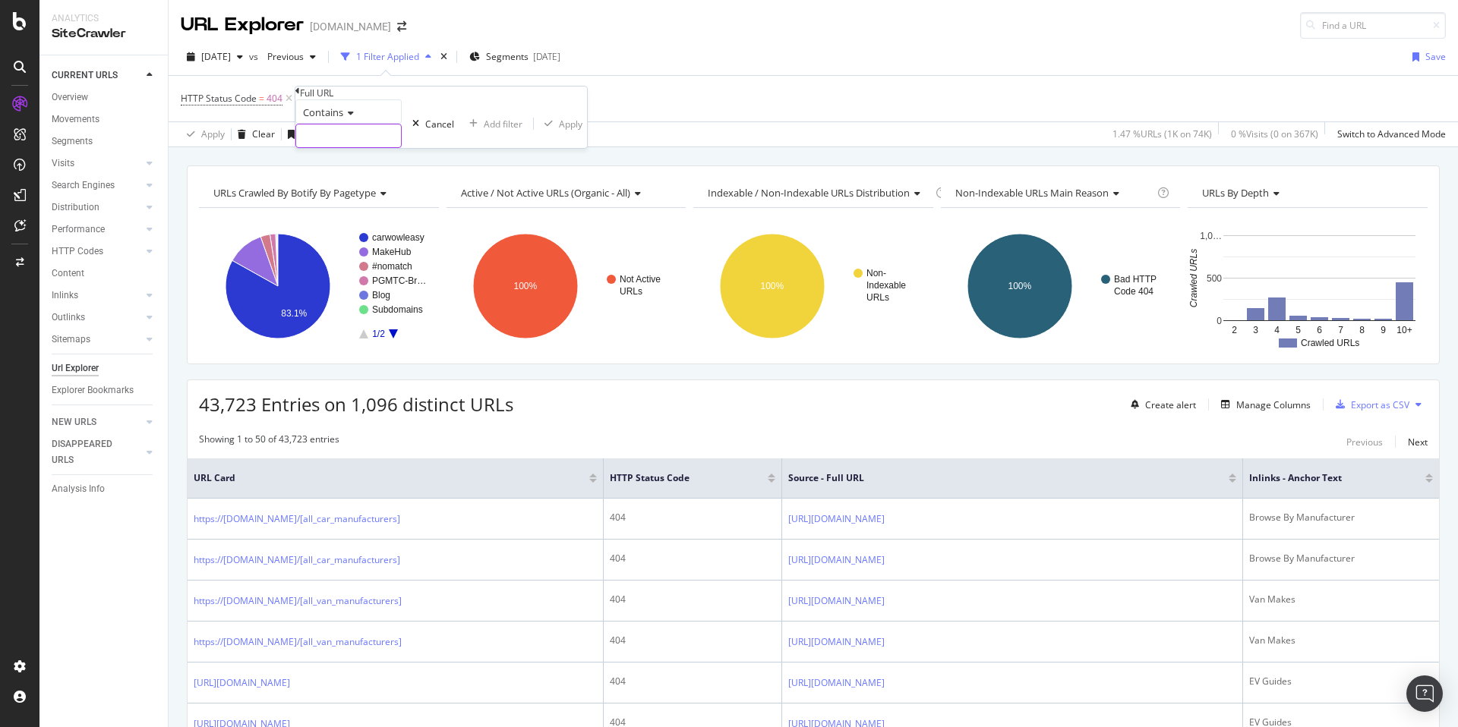
click at [360, 147] on input "text" at bounding box center [348, 135] width 105 height 23
paste input "[URL][DOMAIN_NAME]"
type input "[URL][DOMAIN_NAME]"
click at [567, 131] on div "Apply" at bounding box center [579, 124] width 24 height 13
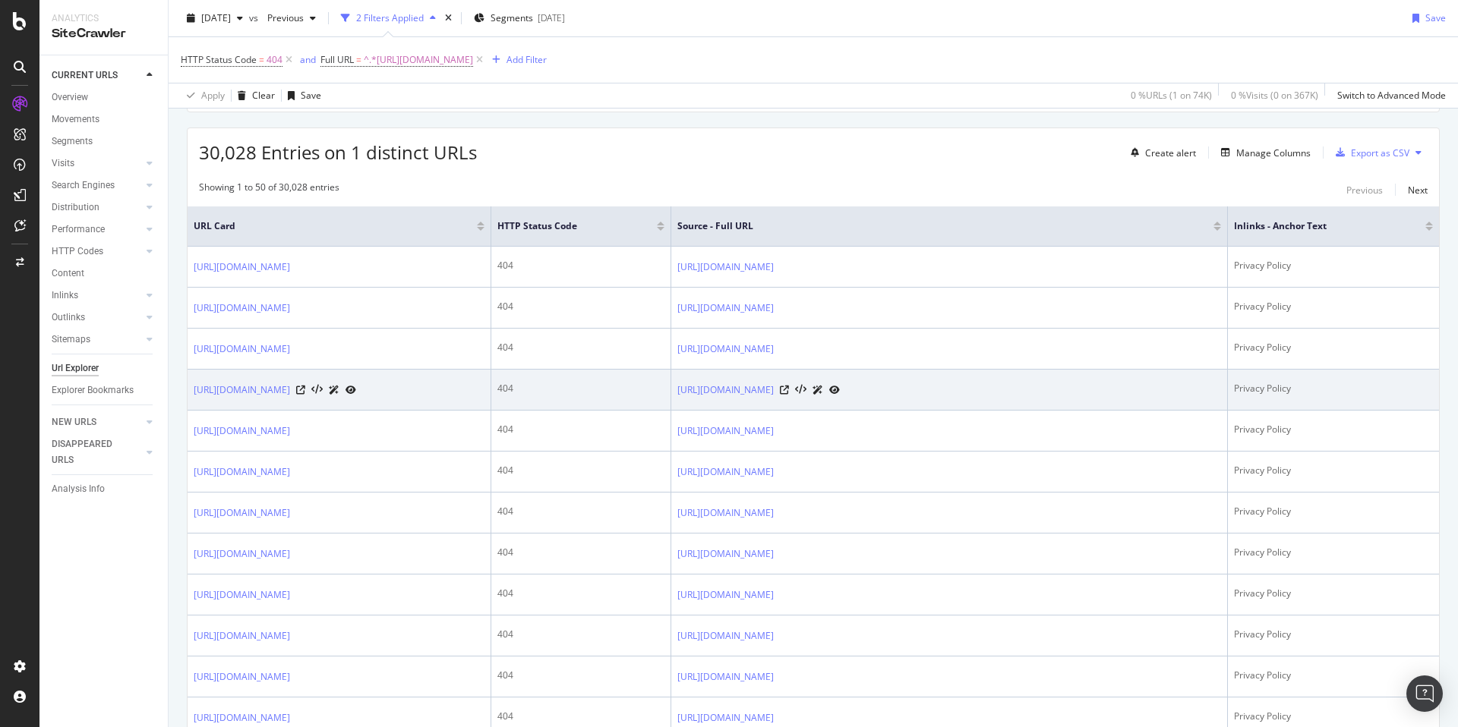
scroll to position [266, 0]
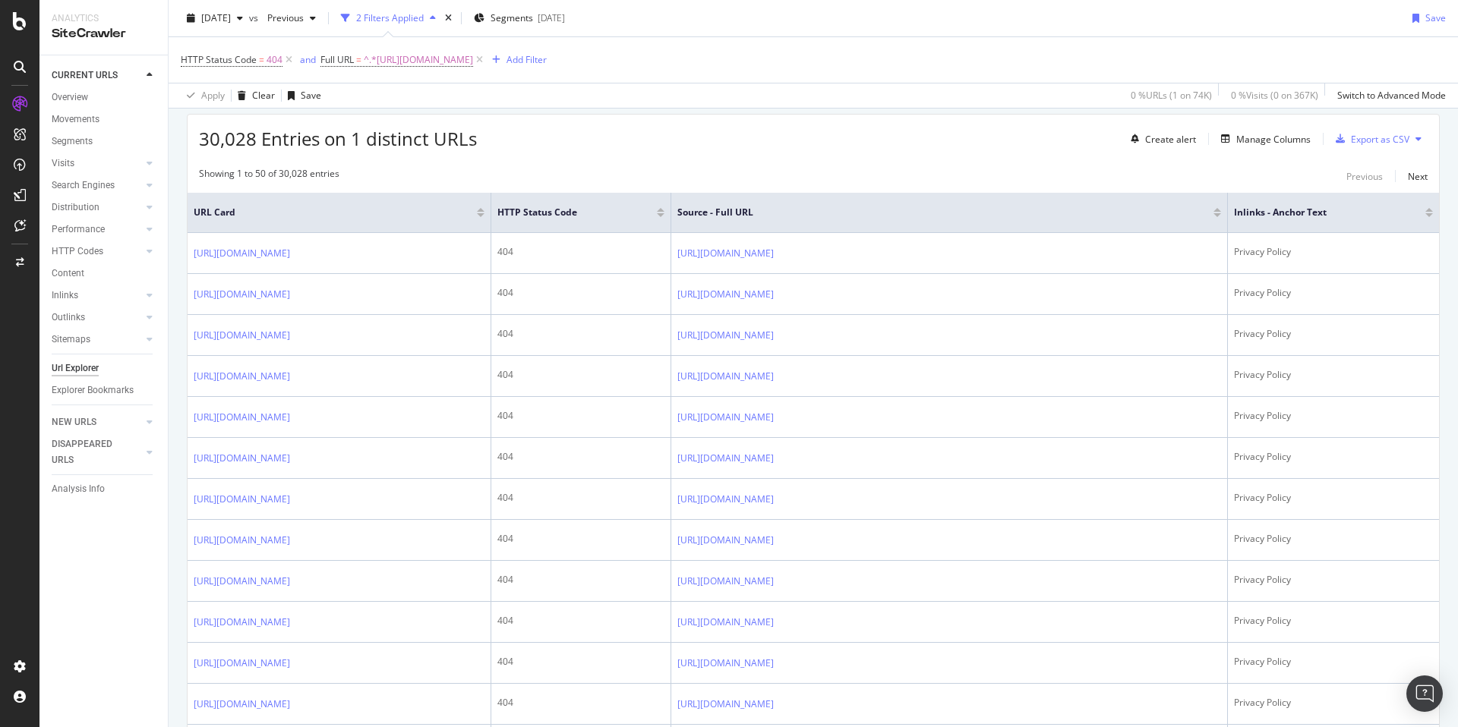
click at [780, 175] on div "Showing 1 to 50 of 30,028 entries Previous Next" at bounding box center [813, 176] width 1251 height 18
click at [473, 58] on span "^.*[URL][DOMAIN_NAME]" at bounding box center [418, 59] width 109 height 21
click at [426, 106] on input "[URL][DOMAIN_NAME]" at bounding box center [373, 95] width 105 height 23
paste input "[all_car_manufacturers]"
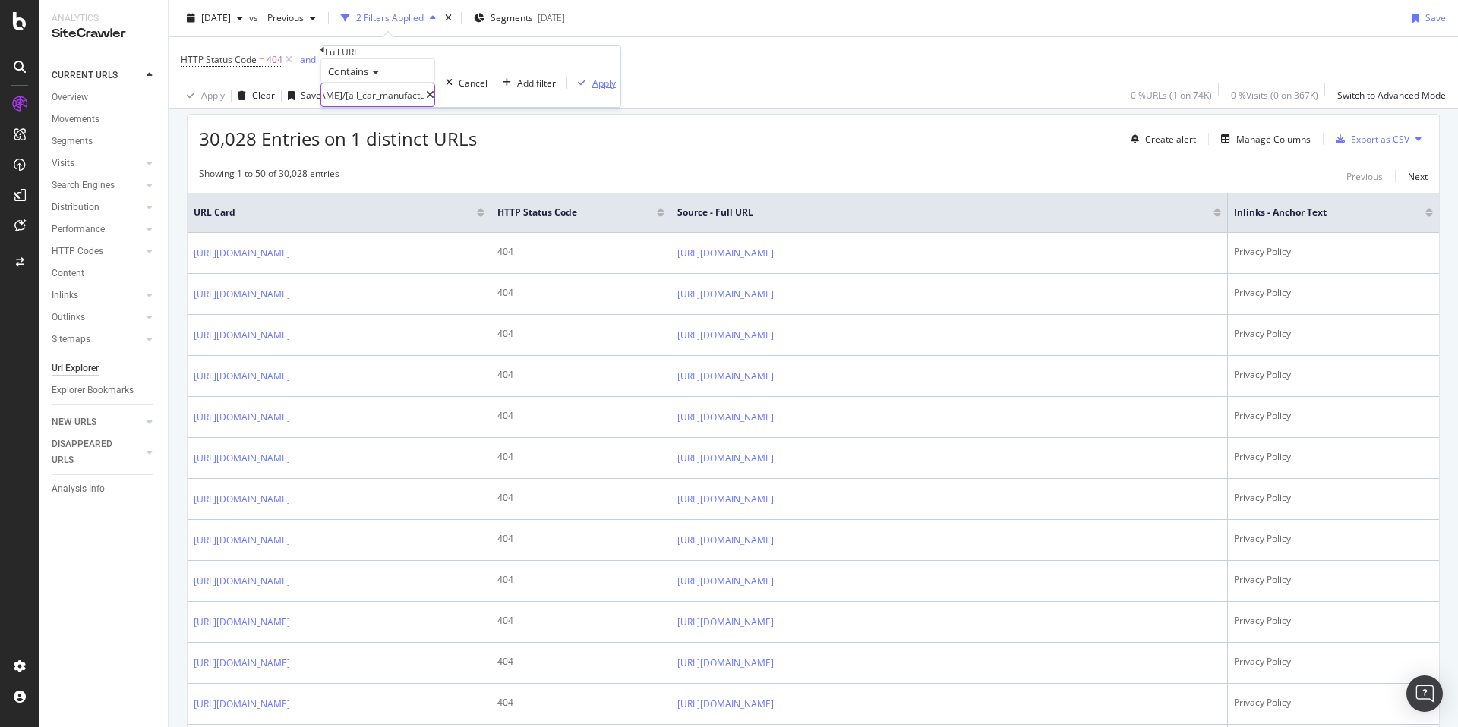
type input "https://[DOMAIN_NAME]/[all_car_manufacturers]"
click at [592, 90] on div "Apply" at bounding box center [604, 83] width 24 height 13
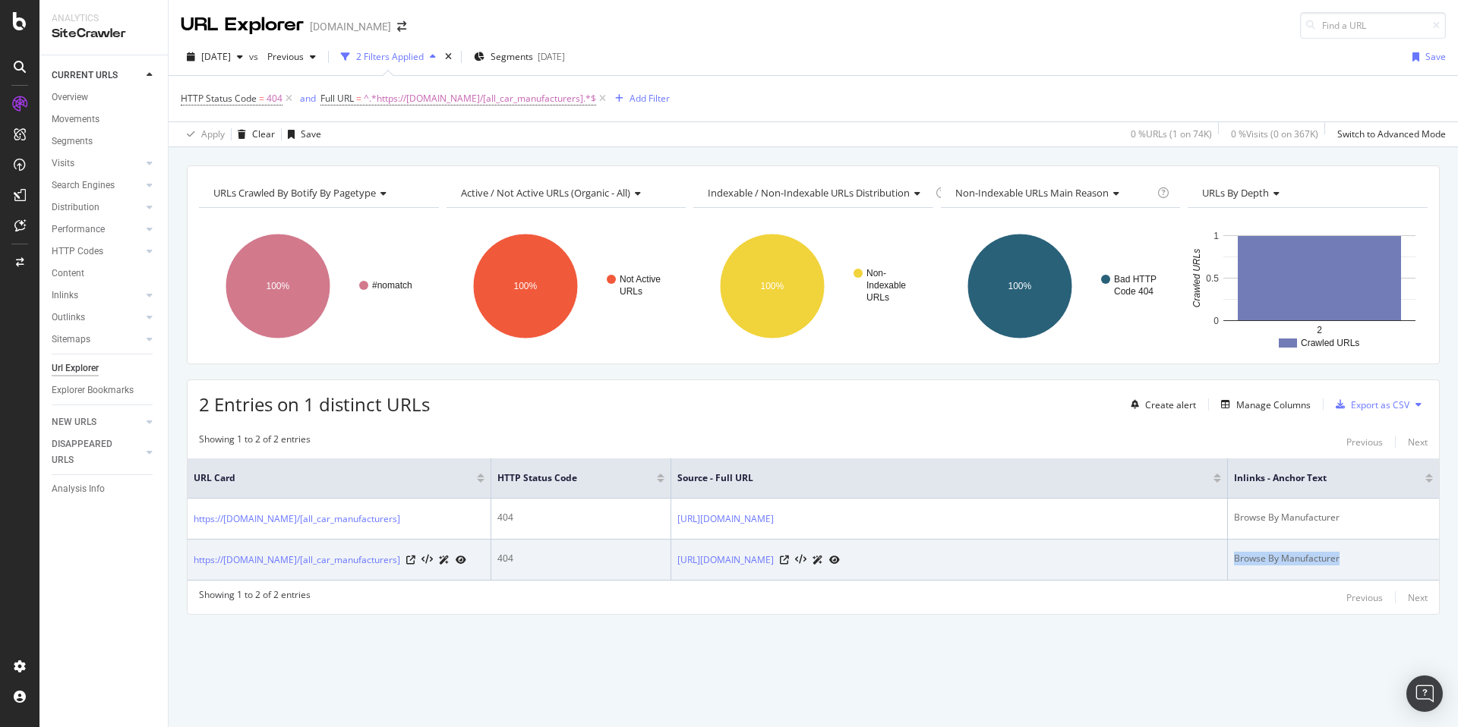
drag, startPoint x: 1356, startPoint y: 556, endPoint x: 1234, endPoint y: 563, distance: 121.7
click at [1115, 540] on div "Browse By Manufacturer" at bounding box center [1333, 559] width 199 height 14
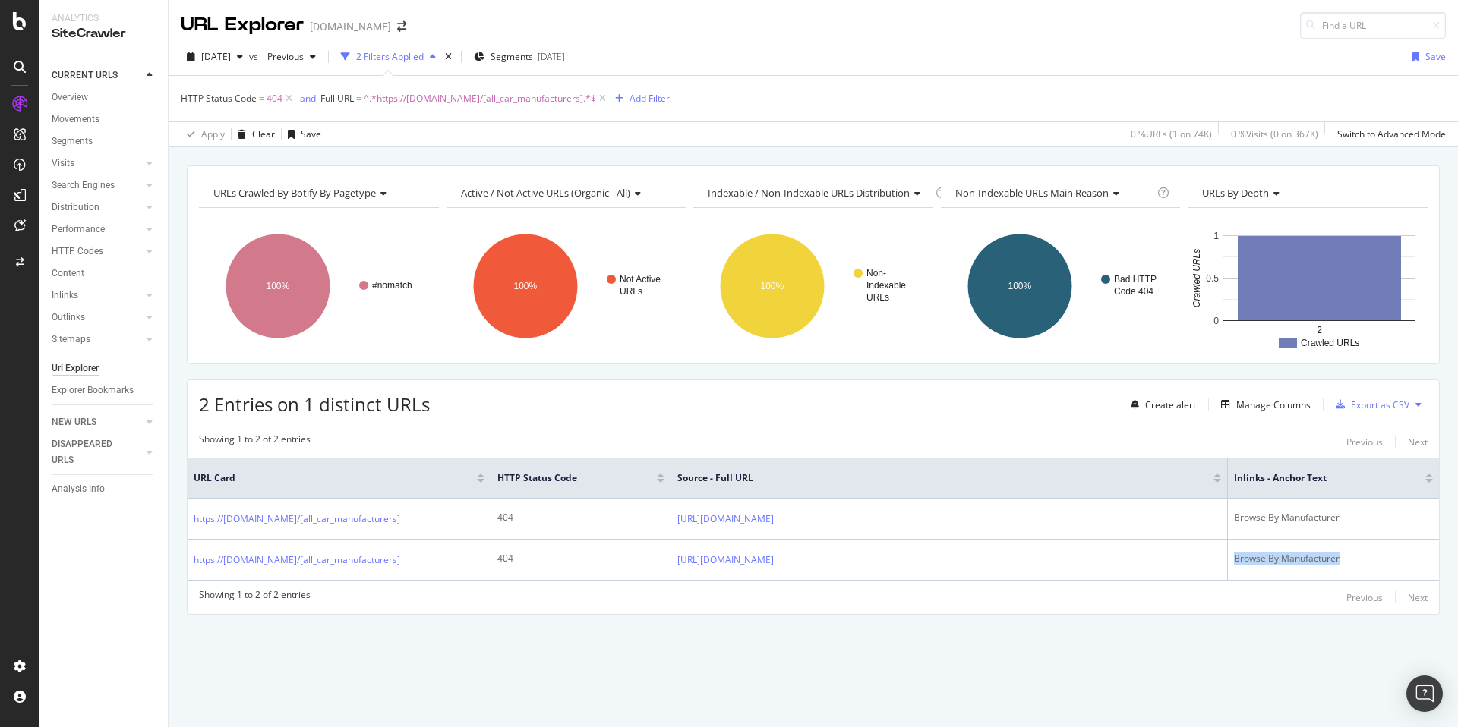
copy div "Browse By Manufacturer"
click at [609, 99] on icon at bounding box center [602, 98] width 13 height 15
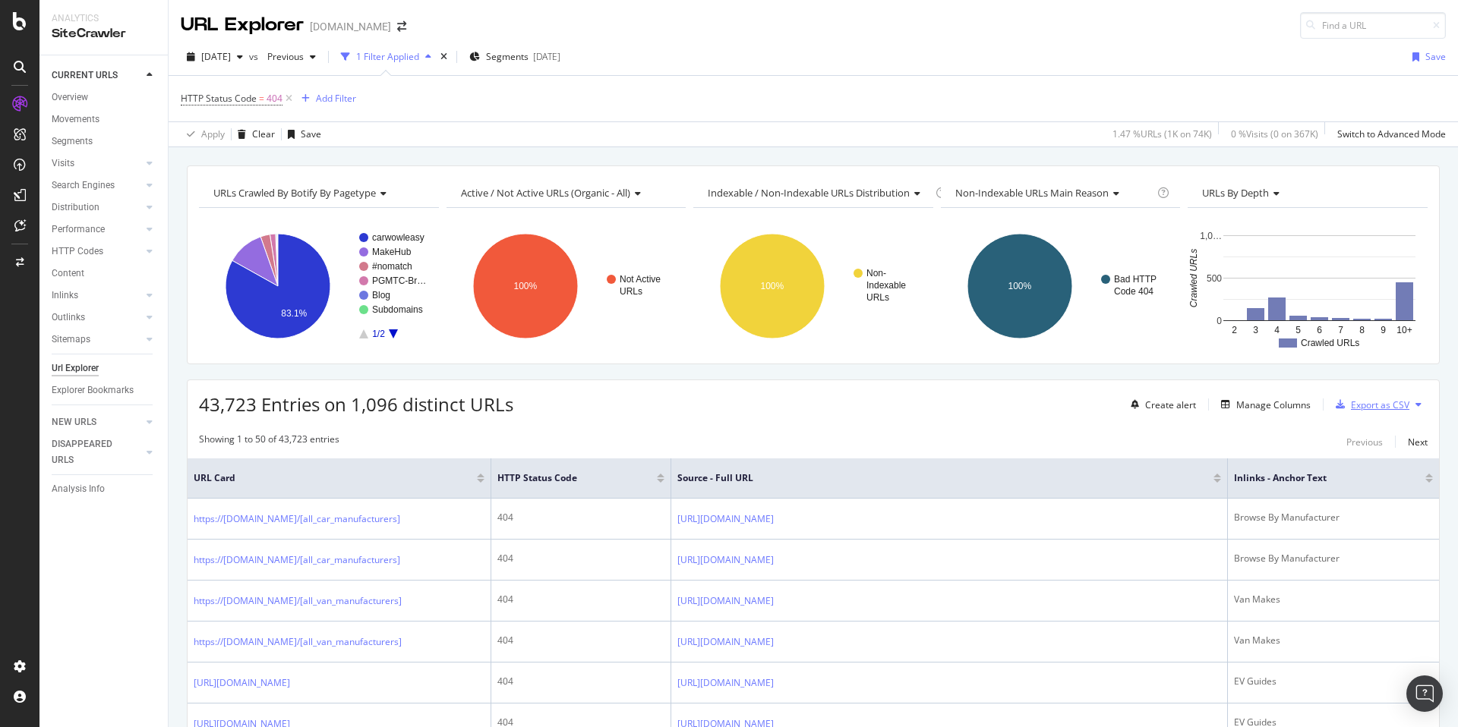
click at [1115, 408] on div "Export as CSV" at bounding box center [1379, 405] width 58 height 13
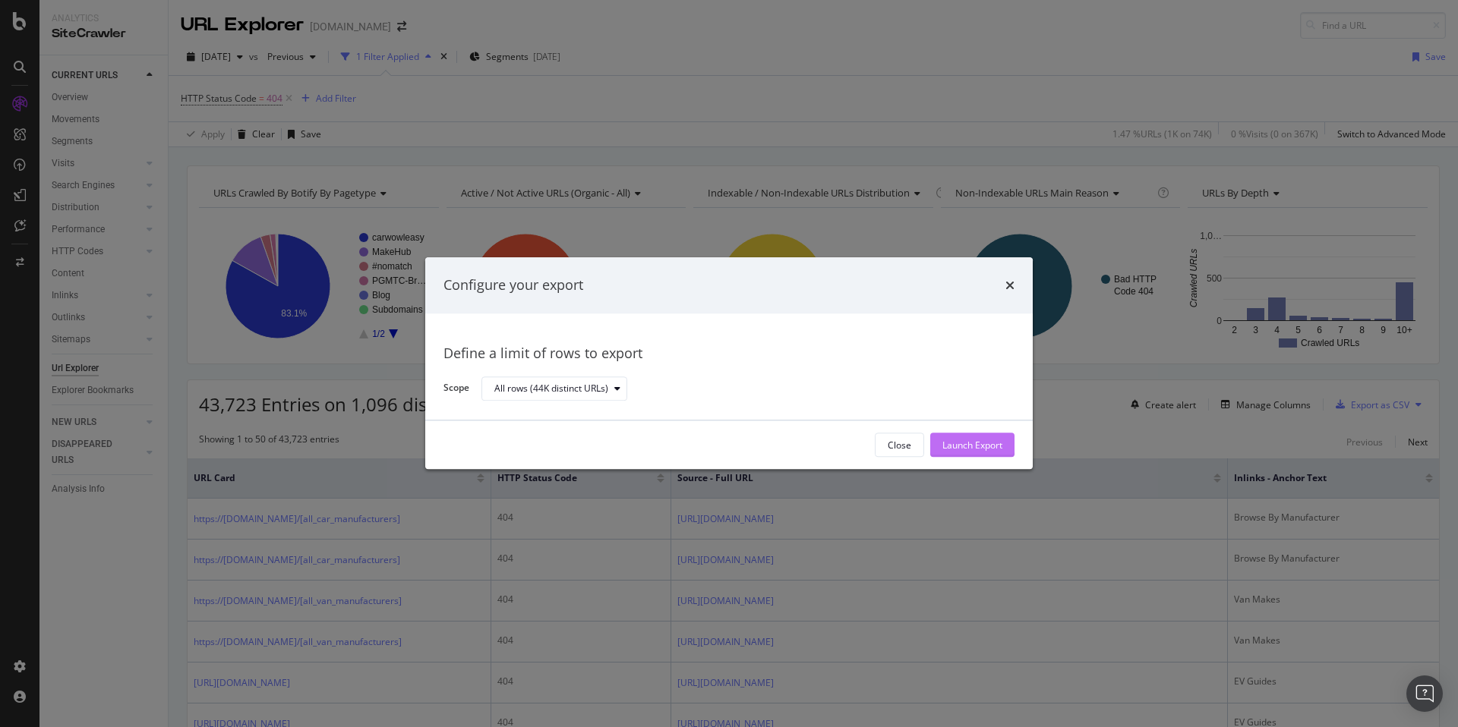
click at [985, 442] on div "Launch Export" at bounding box center [972, 445] width 60 height 13
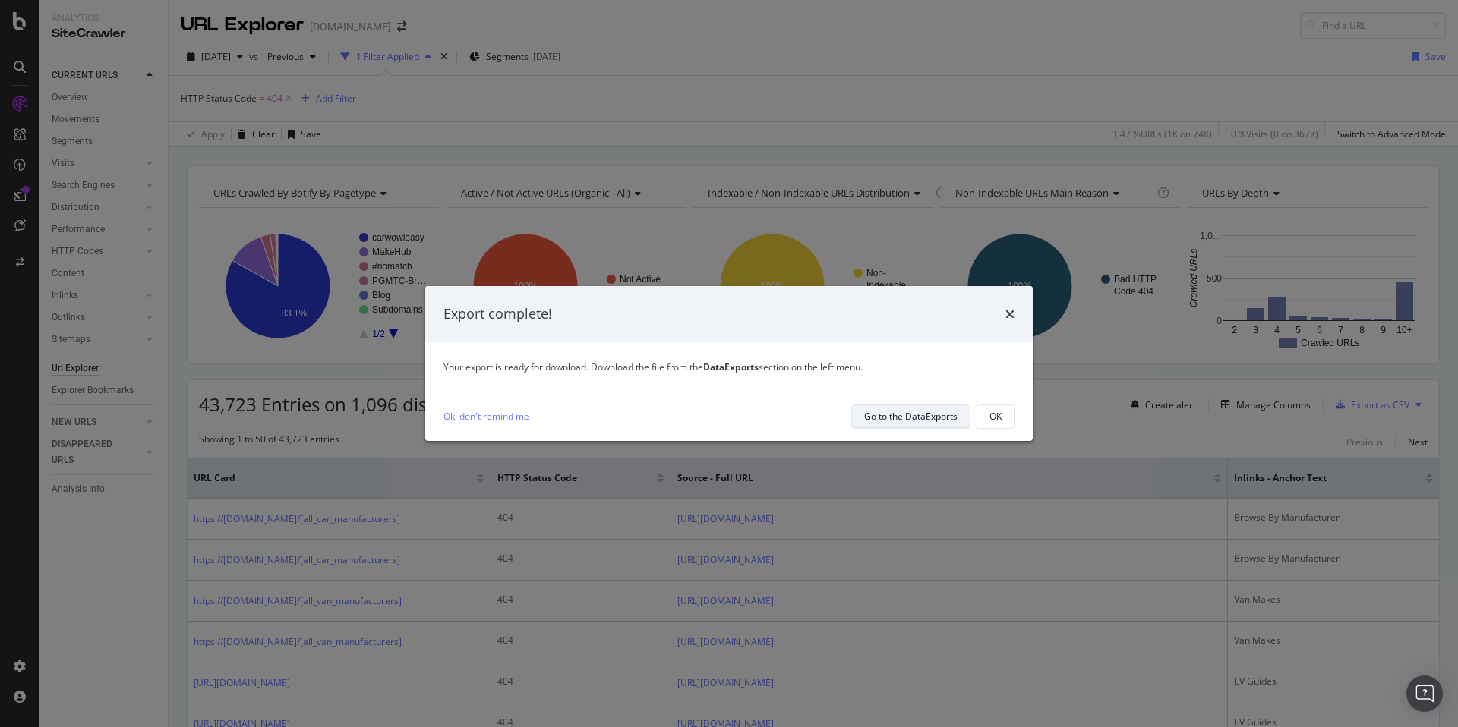
click at [925, 417] on div "Go to the DataExports" at bounding box center [910, 416] width 93 height 13
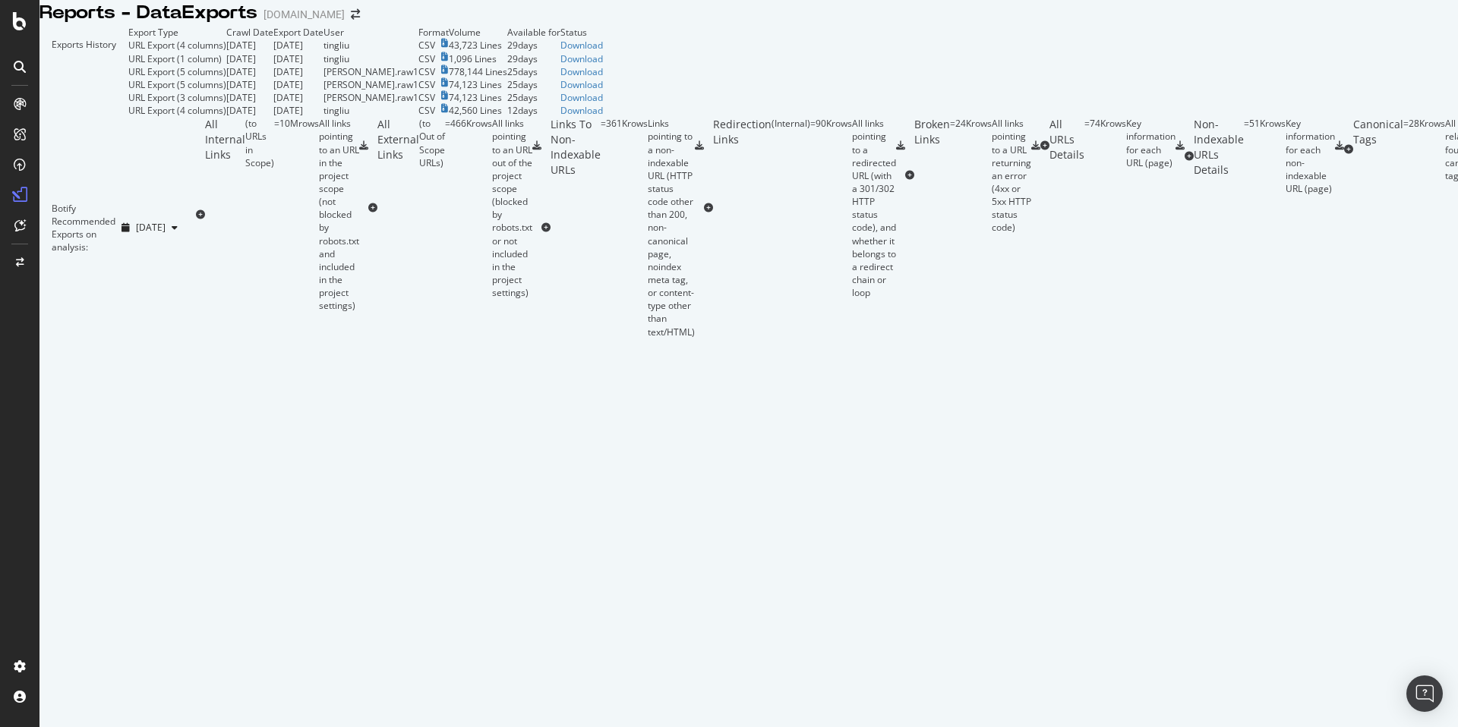
click at [603, 52] on td "Download" at bounding box center [581, 45] width 43 height 13
click at [603, 52] on div "Download" at bounding box center [581, 45] width 43 height 13
